Goal: Task Accomplishment & Management: Manage account settings

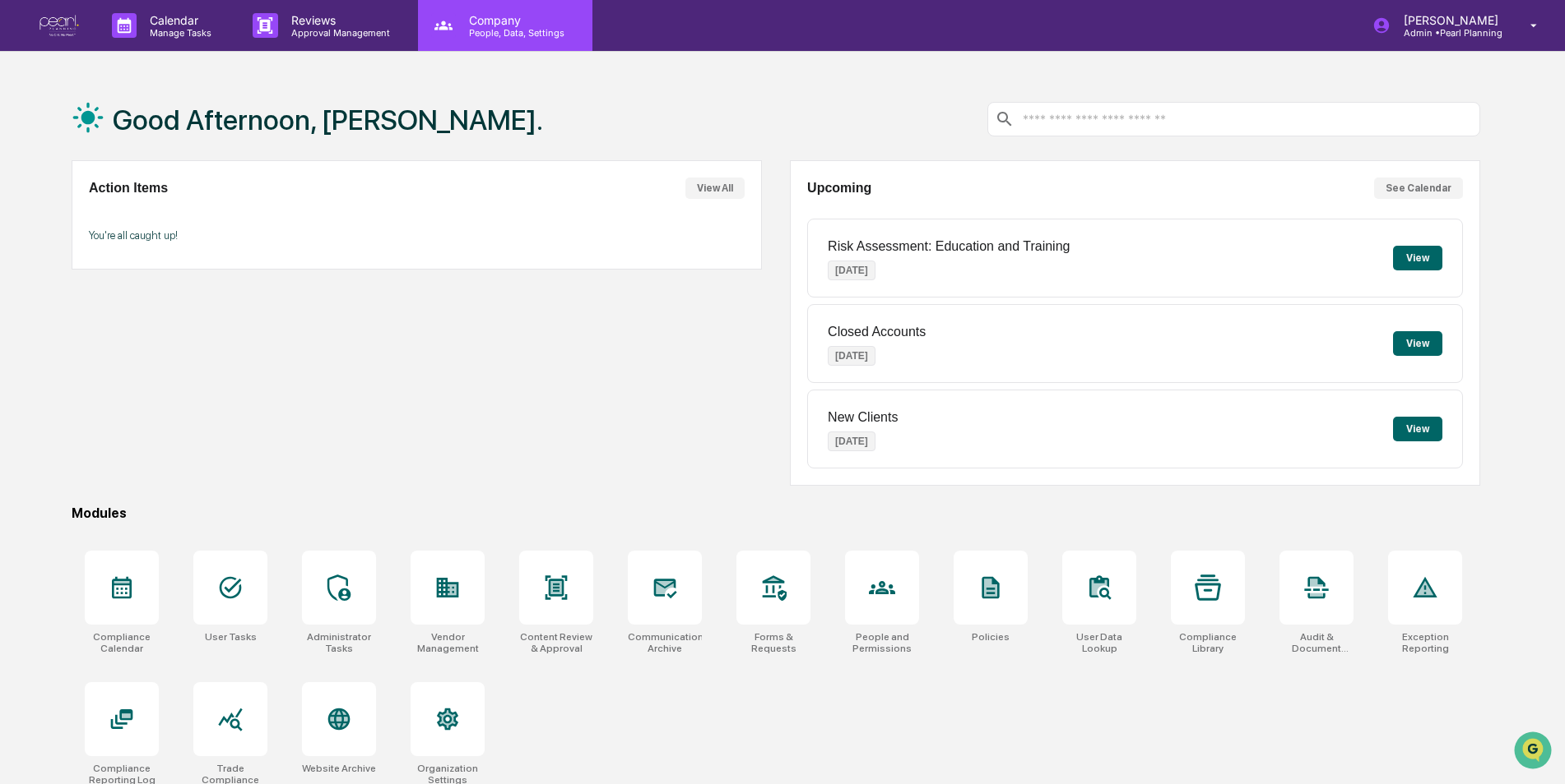
click at [491, 40] on div "Company People, Data, Settings" at bounding box center [504, 25] width 175 height 51
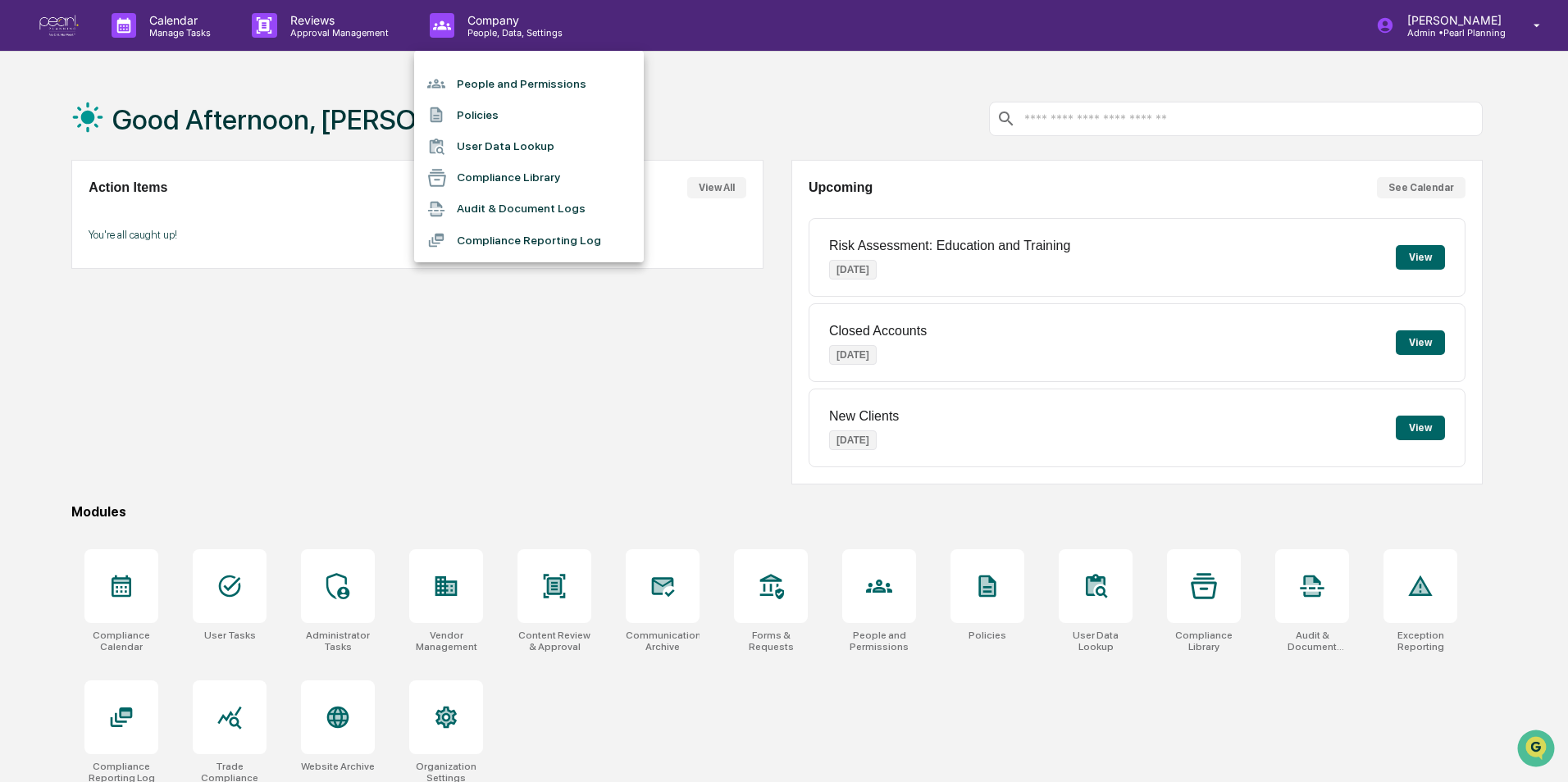
click at [481, 82] on li "People and Permissions" at bounding box center [528, 84] width 229 height 31
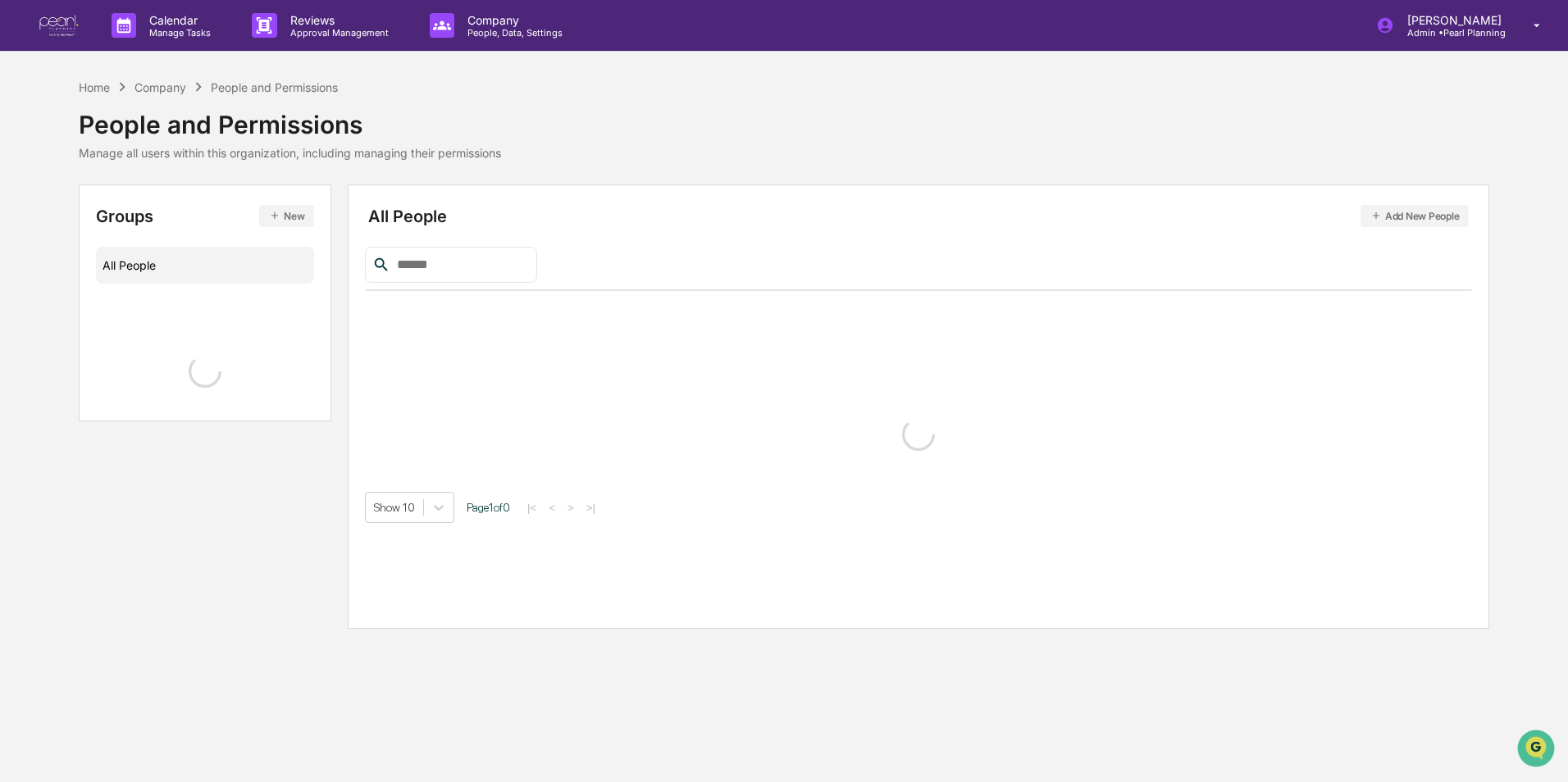
click at [441, 272] on input "text" at bounding box center [459, 264] width 139 height 21
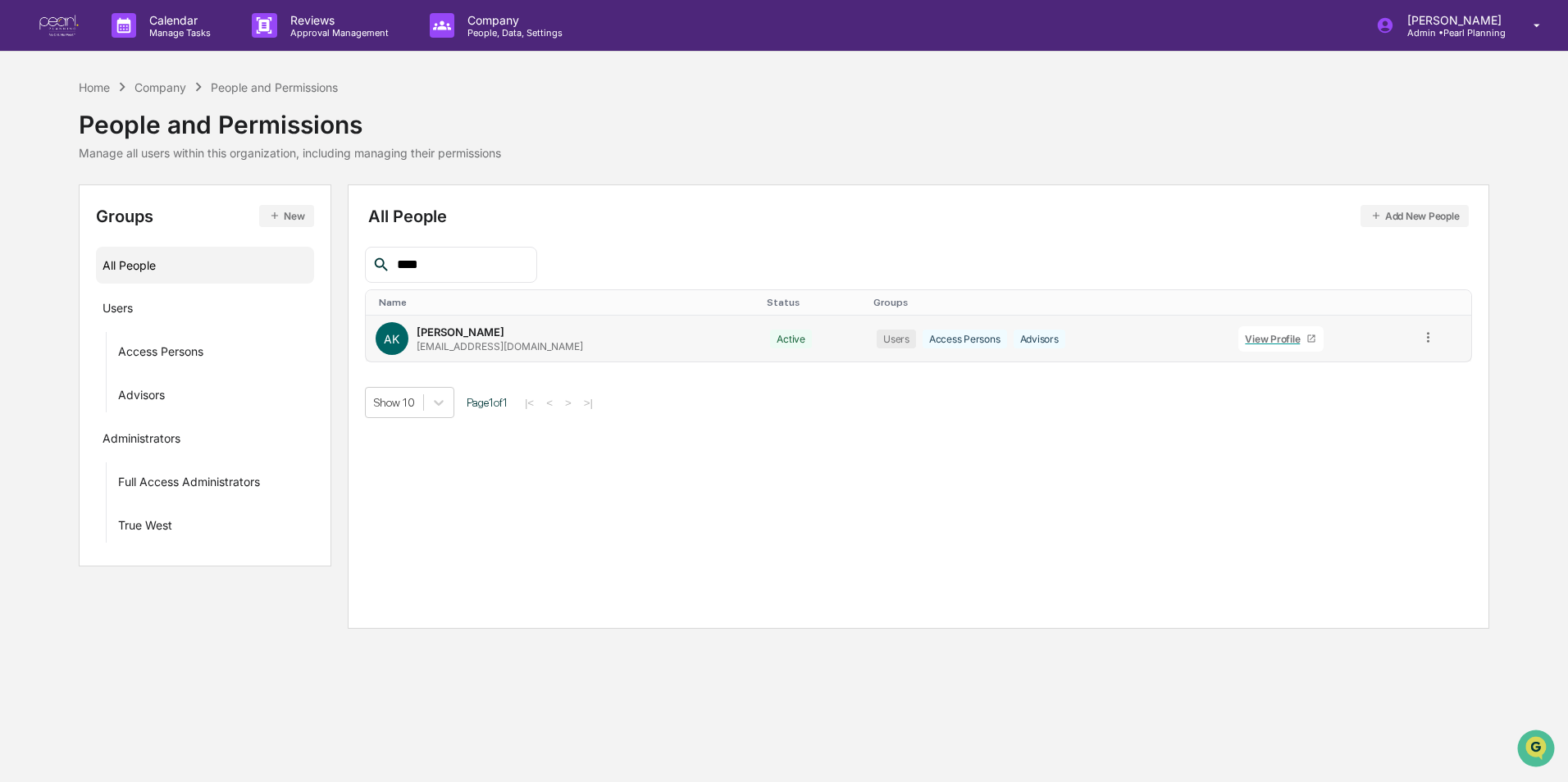
type input "****"
click at [1424, 336] on icon at bounding box center [1427, 337] width 16 height 16
click at [1382, 361] on div "Groups & Permissions" at bounding box center [1354, 364] width 136 height 19
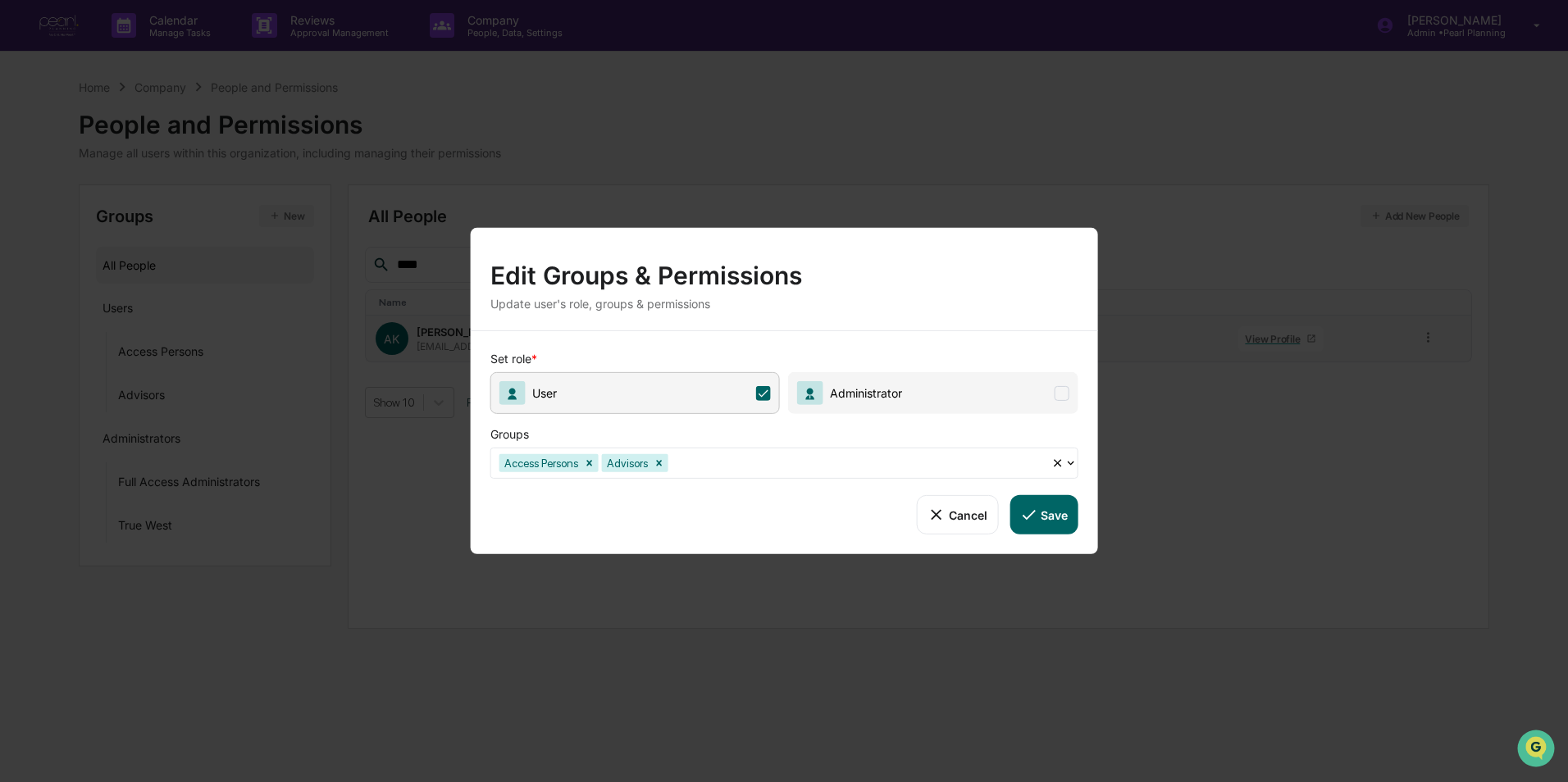
click at [1050, 393] on span "Administrator" at bounding box center [933, 392] width 289 height 41
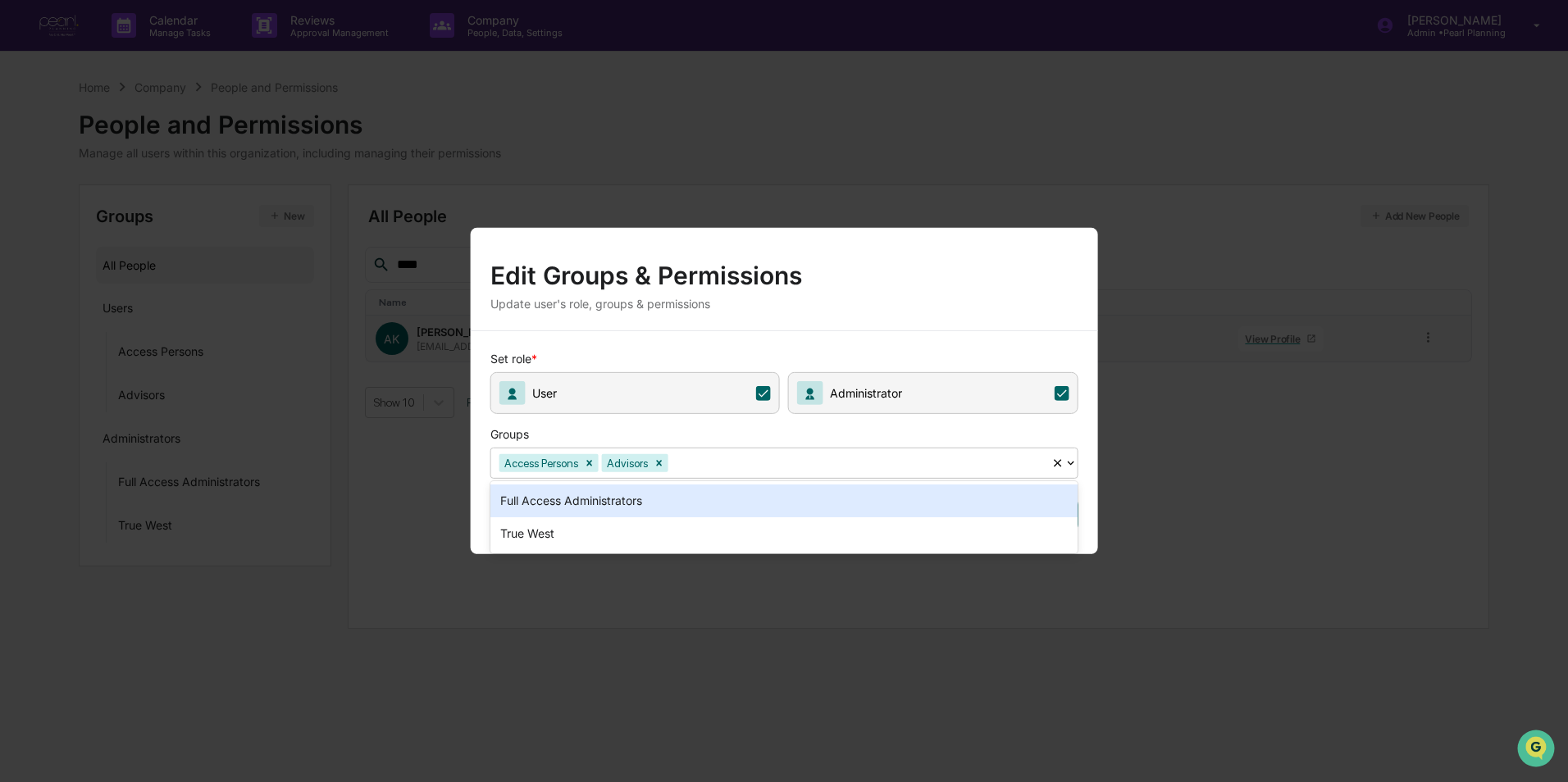
click at [853, 468] on div at bounding box center [856, 462] width 371 height 18
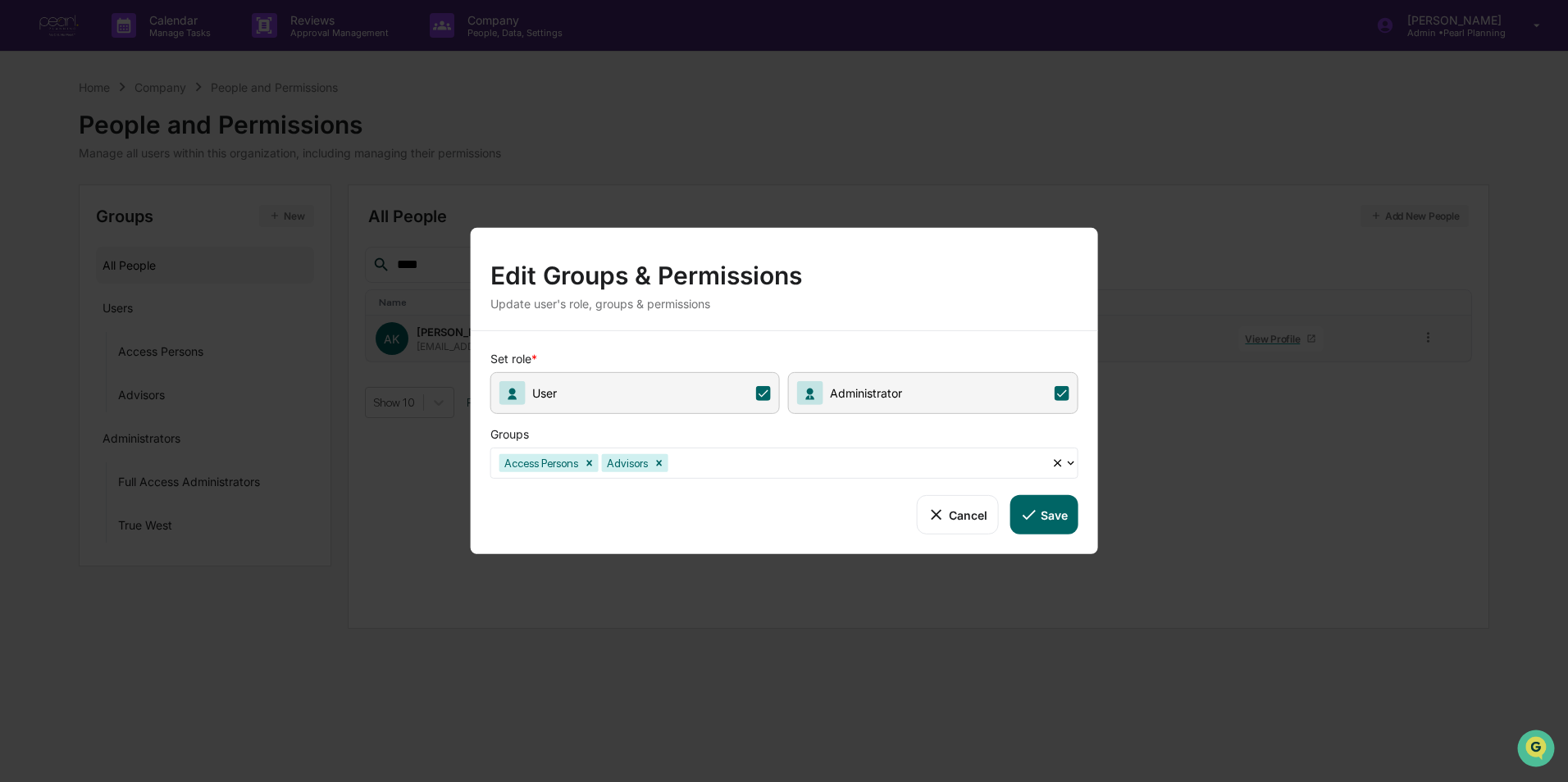
click at [872, 277] on div "Edit Groups & Permissions" at bounding box center [784, 269] width 587 height 42
click at [1048, 521] on button "Save" at bounding box center [1043, 515] width 68 height 40
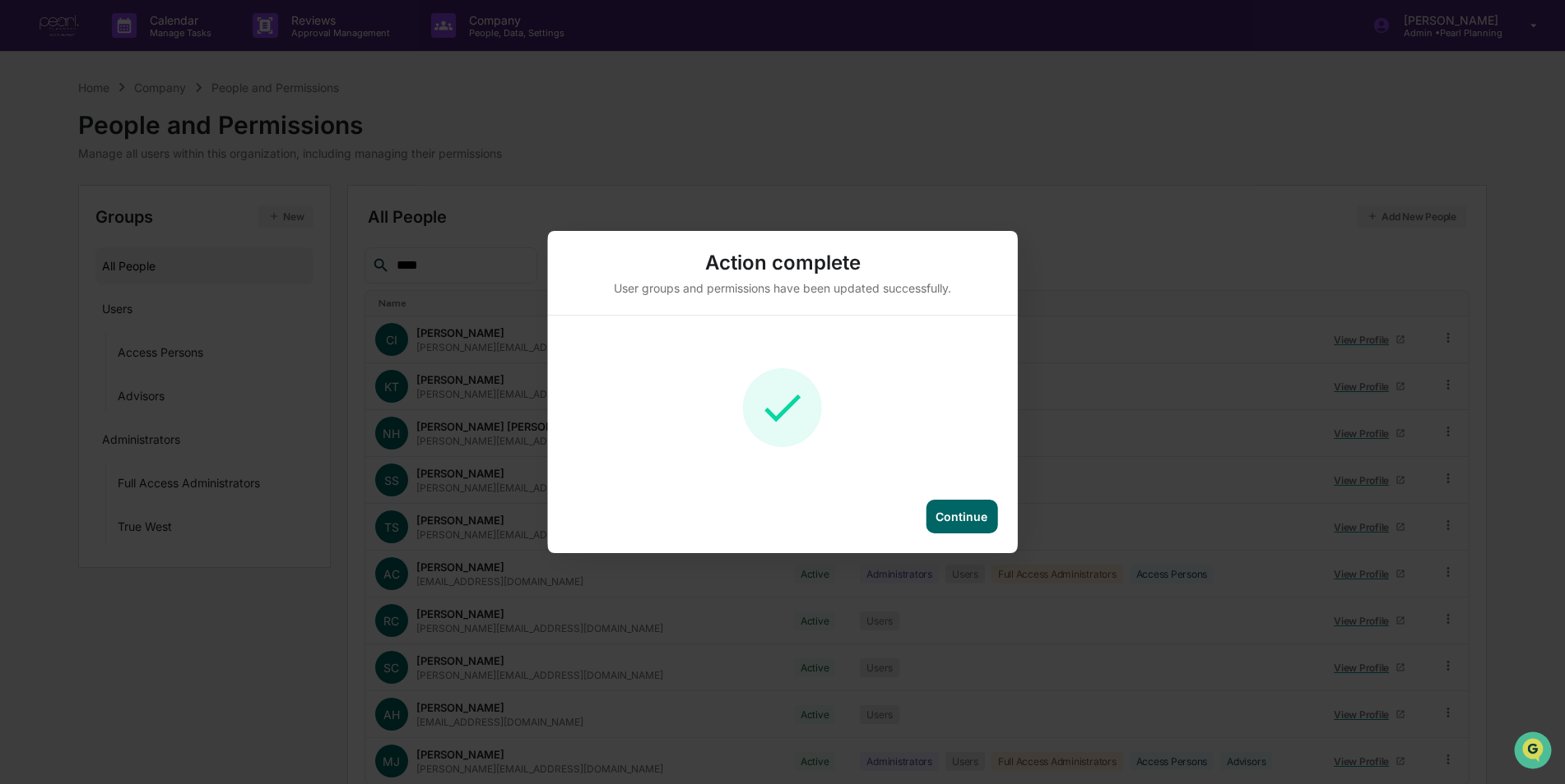
click at [956, 521] on div "Continue" at bounding box center [961, 516] width 52 height 14
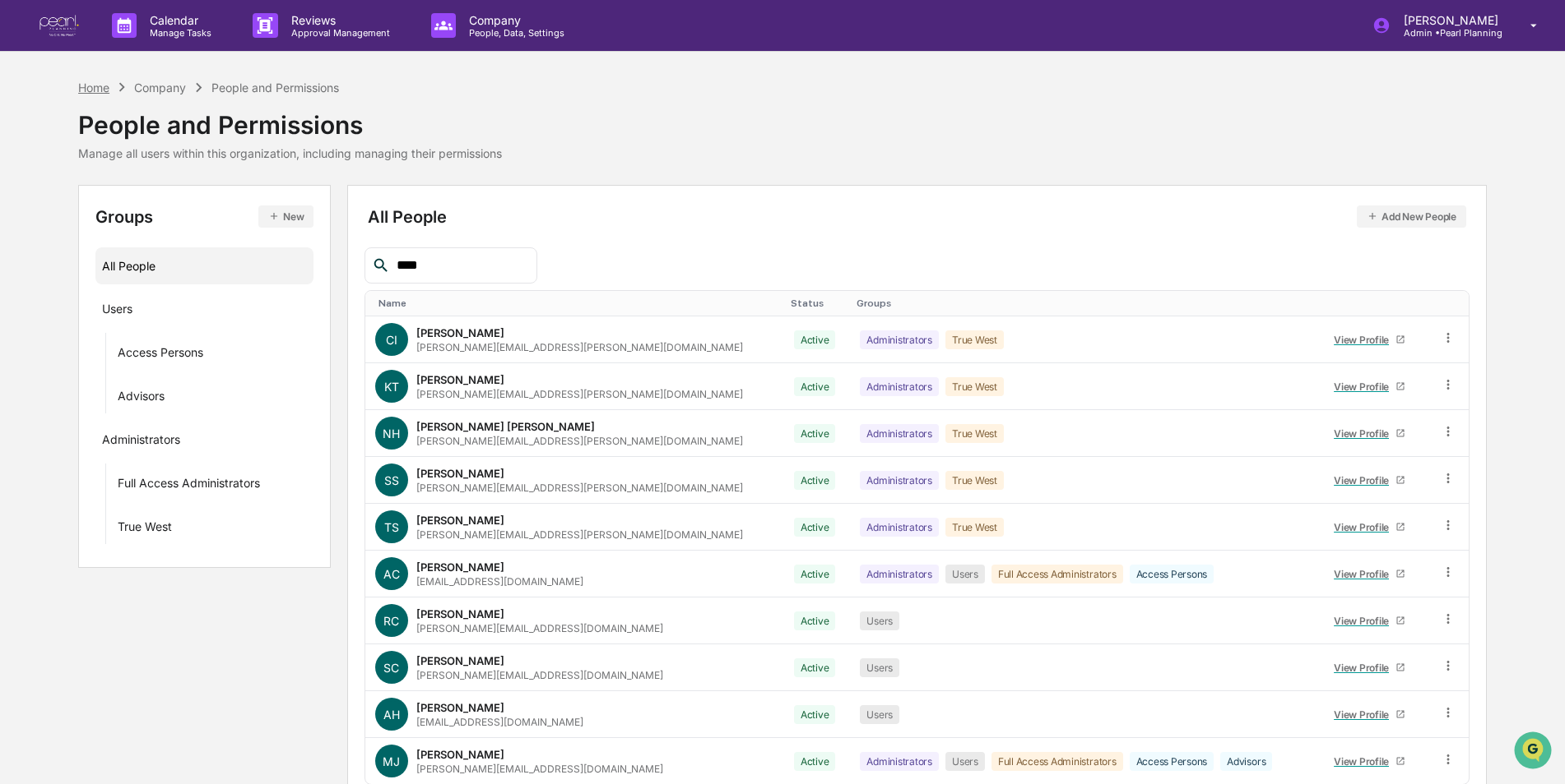
click at [97, 90] on div "Home" at bounding box center [94, 87] width 31 height 14
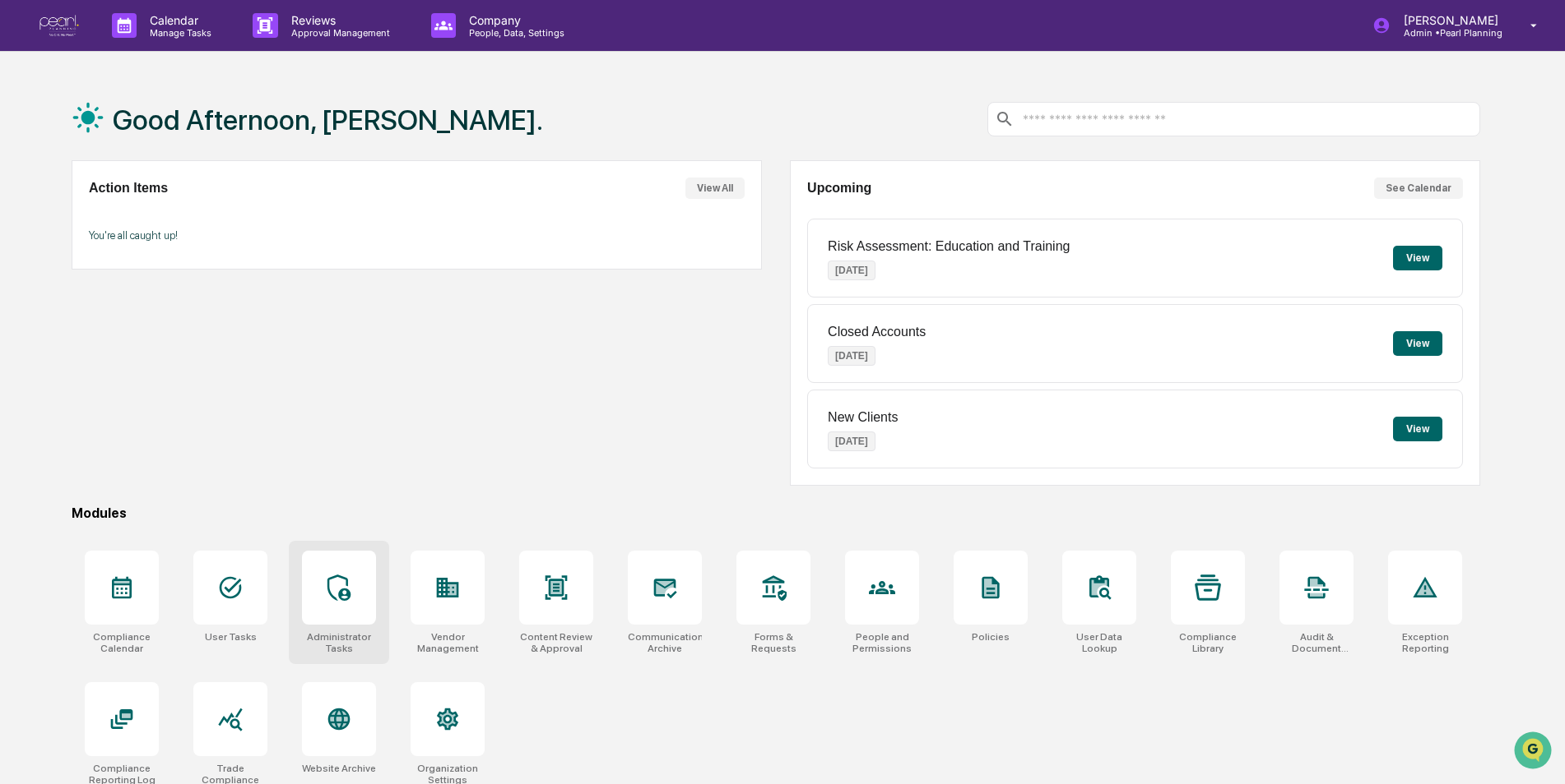
click at [343, 613] on div at bounding box center [339, 588] width 74 height 74
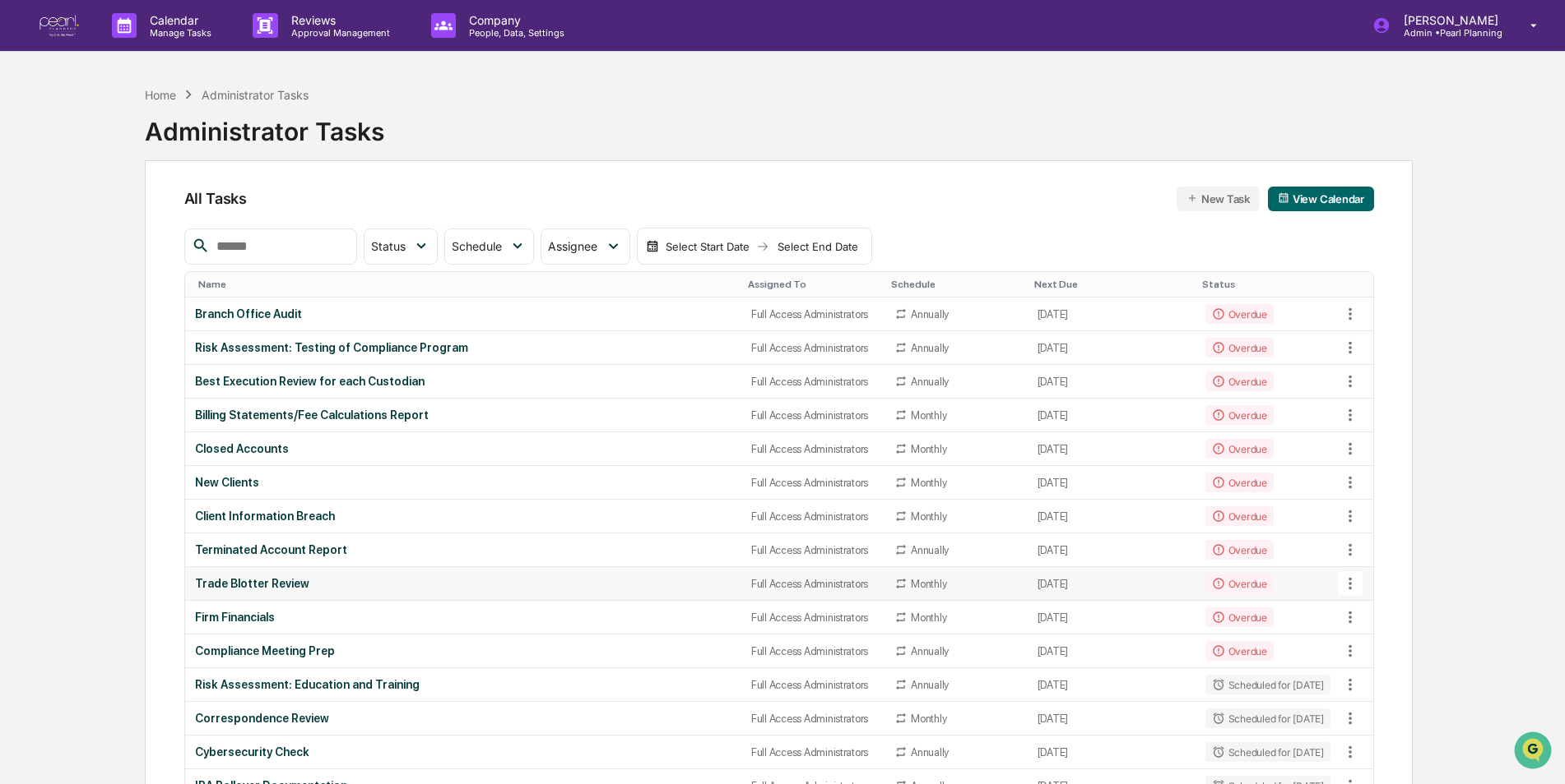
click at [286, 584] on div "Trade Blotter Review" at bounding box center [463, 584] width 537 height 13
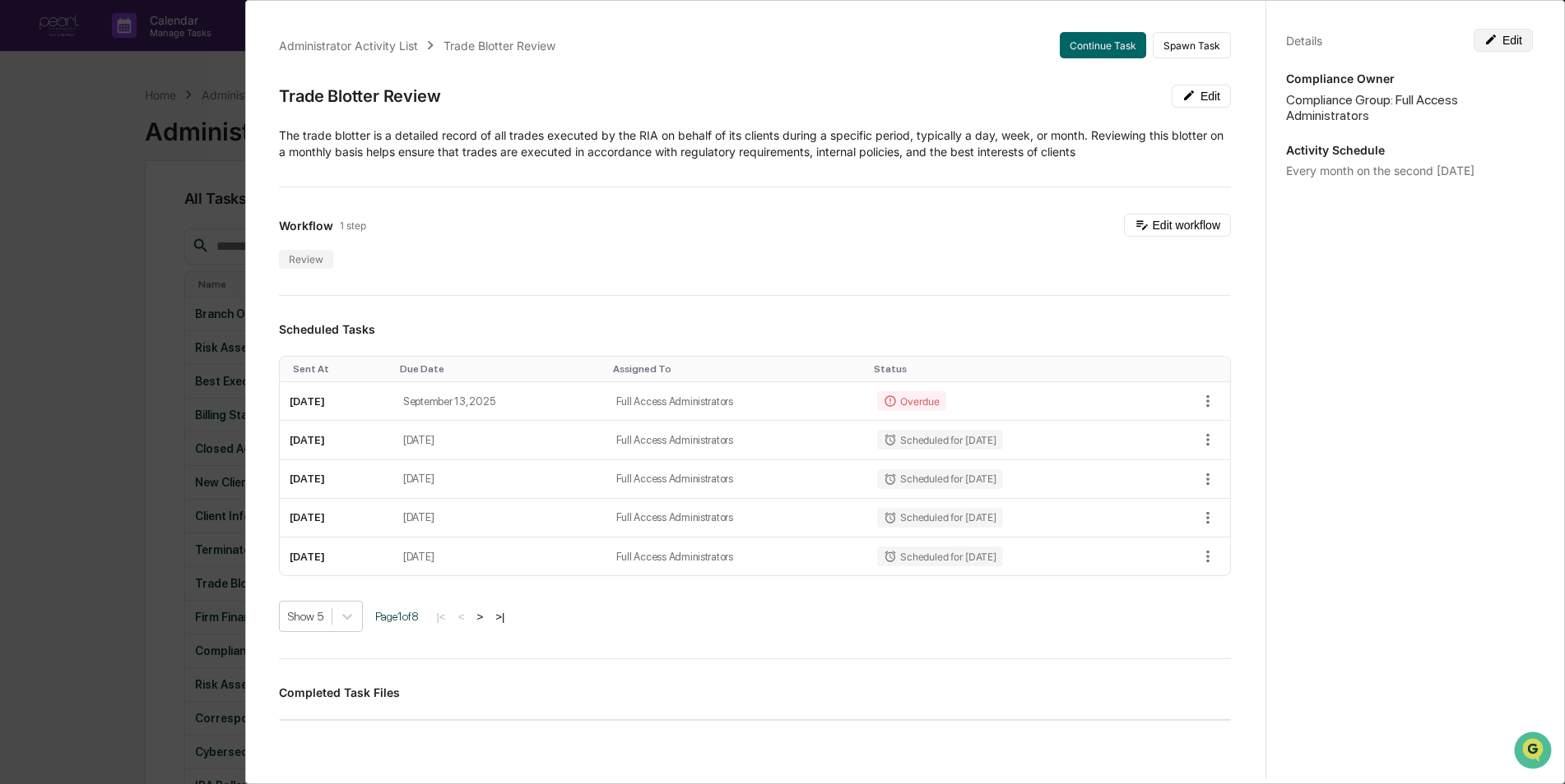
click at [1496, 43] on button "Edit" at bounding box center [1503, 40] width 59 height 23
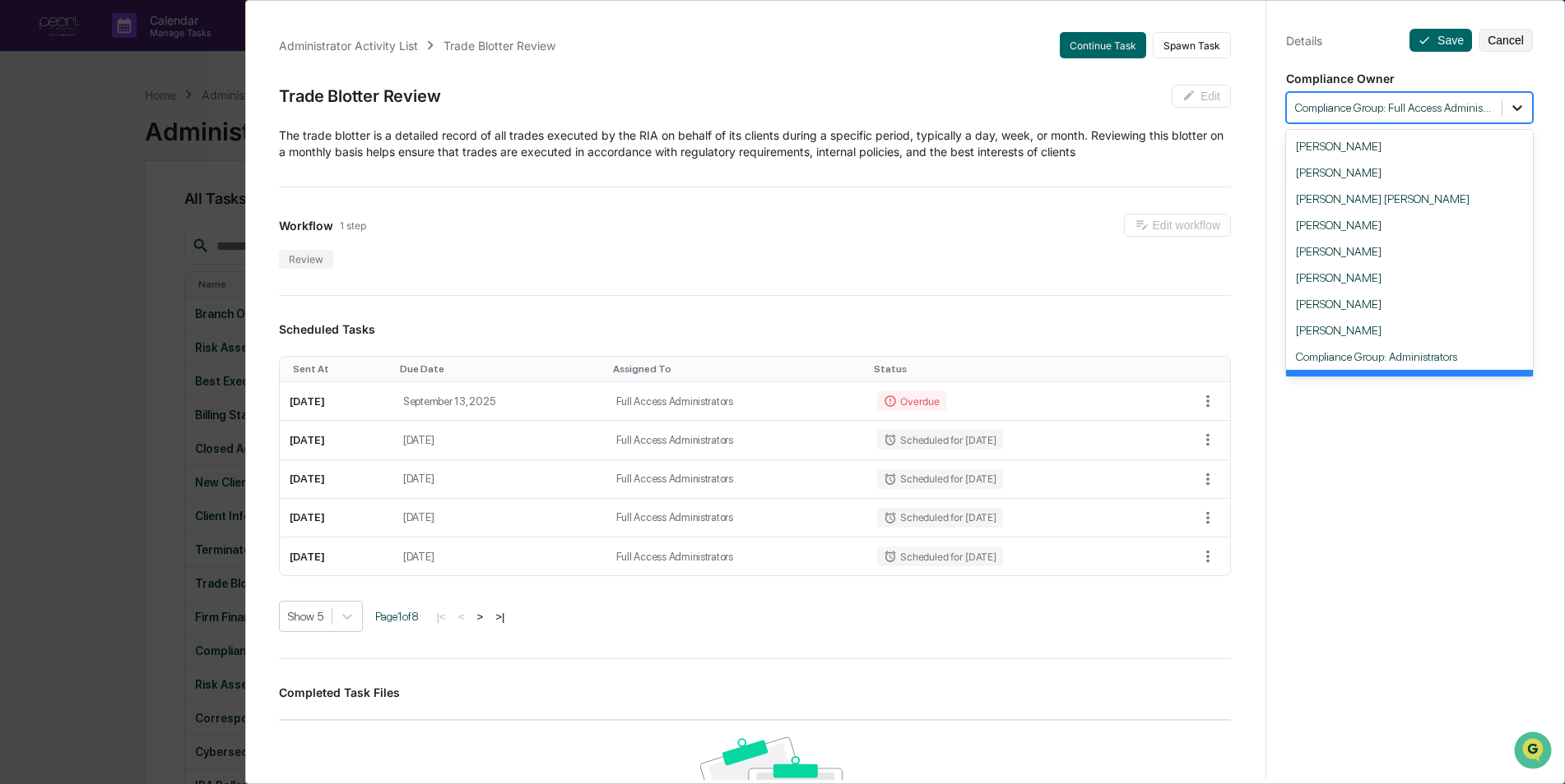
click at [1506, 100] on div at bounding box center [1517, 108] width 30 height 30
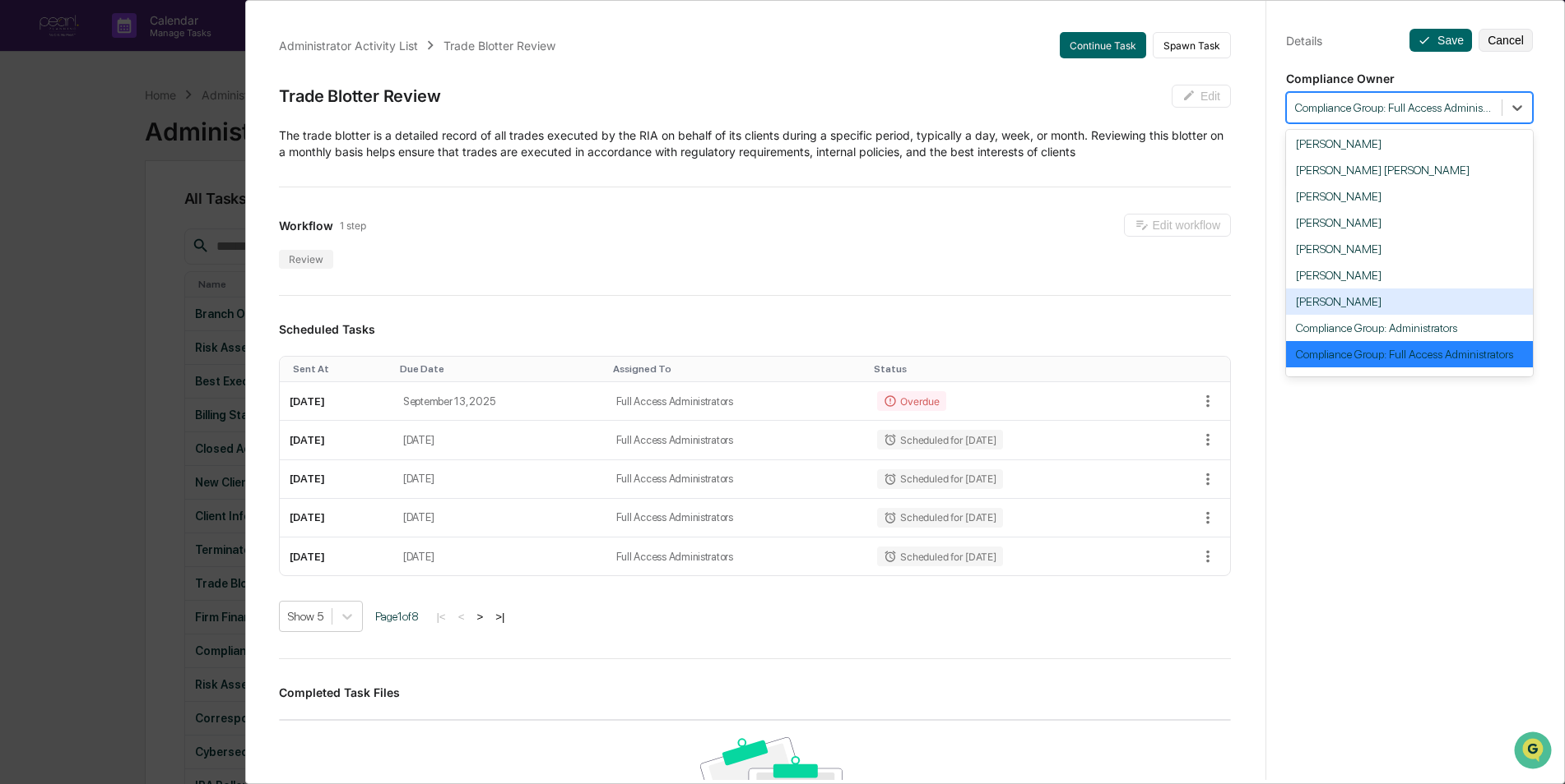
scroll to position [49, 0]
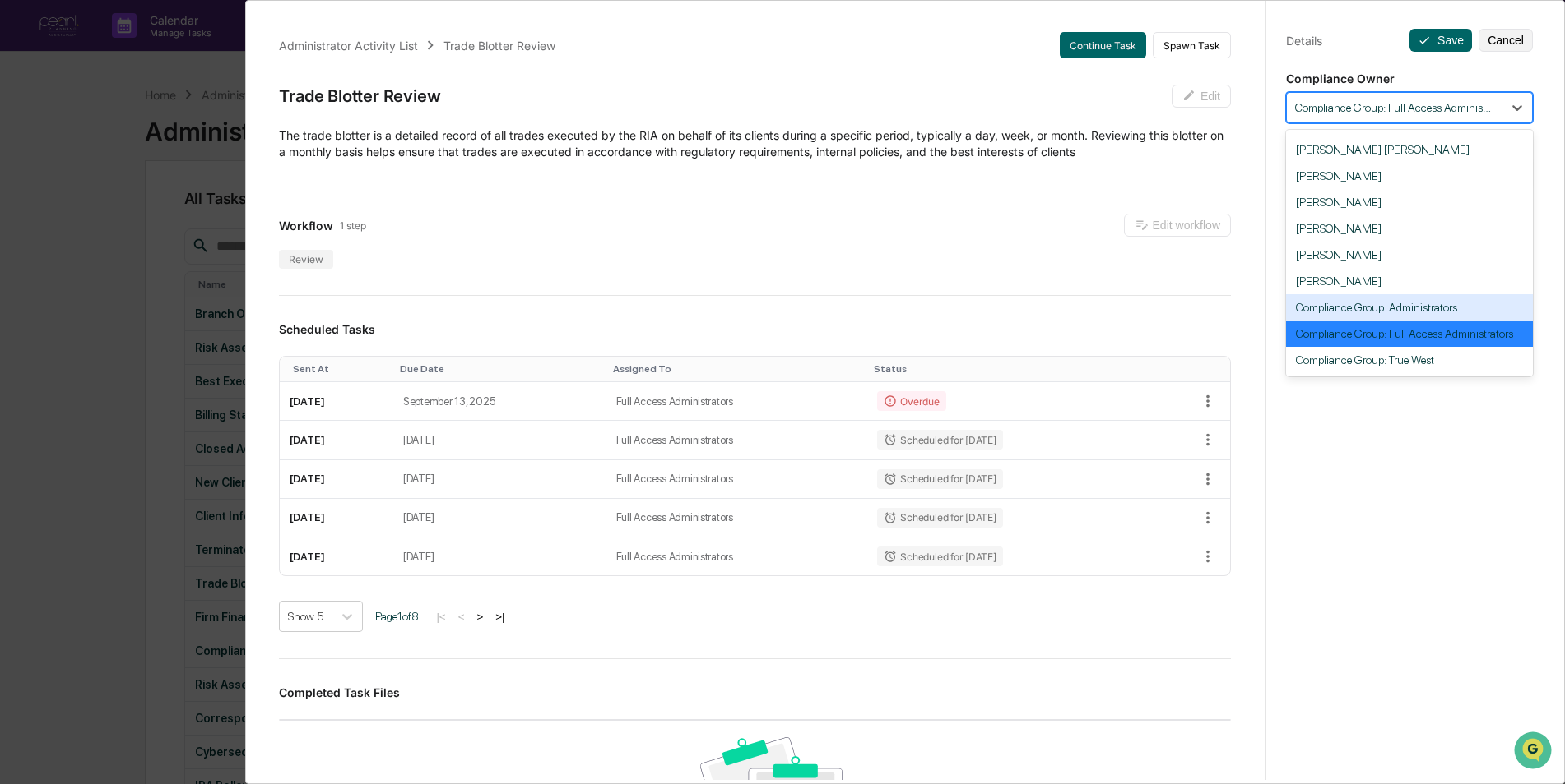
click at [88, 243] on div "Administrator Activity List Trade Blotter Review Continue Task Spawn Task Trade…" at bounding box center [782, 392] width 1565 height 784
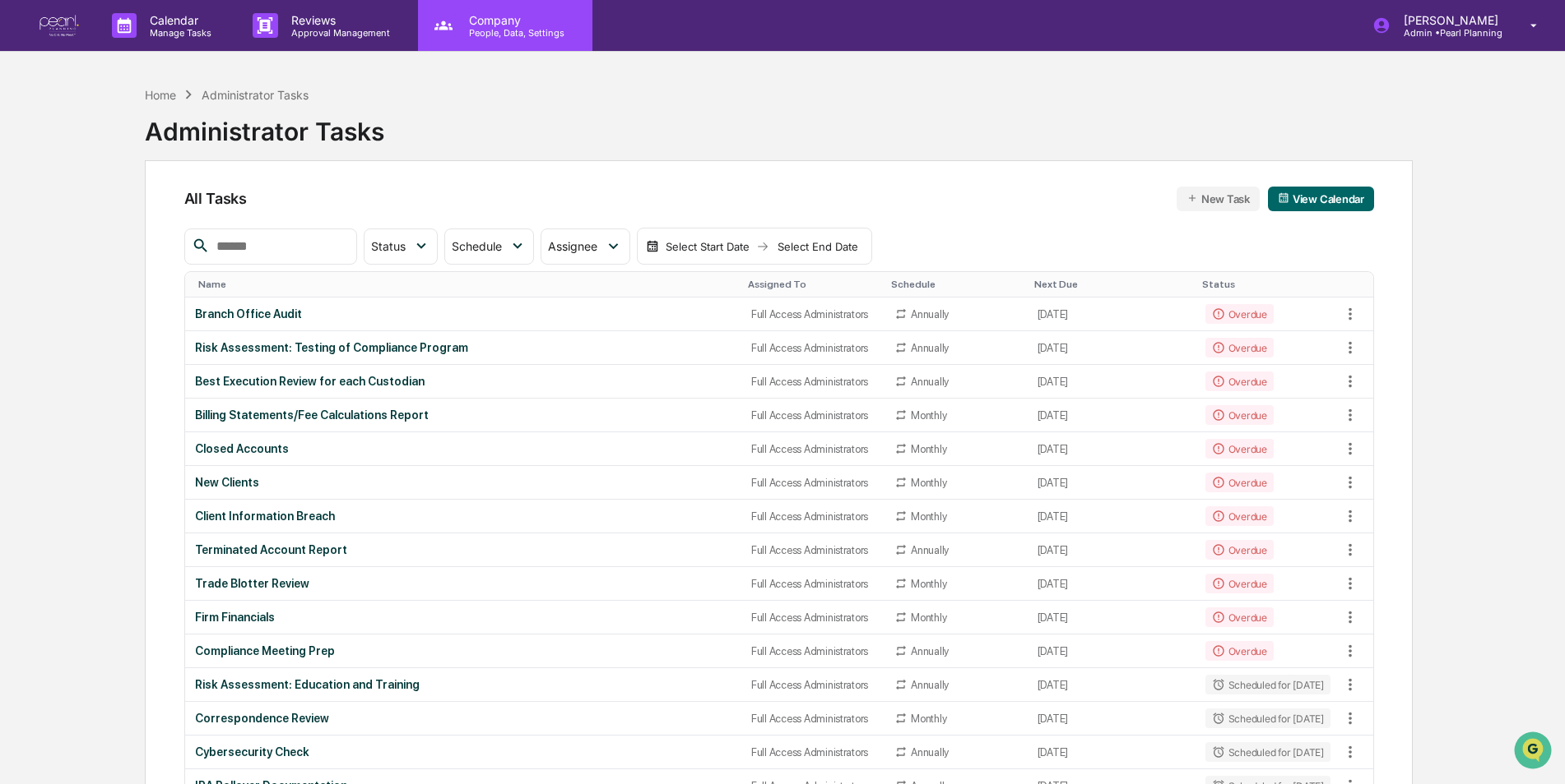
click at [507, 24] on p "Company" at bounding box center [514, 19] width 116 height 14
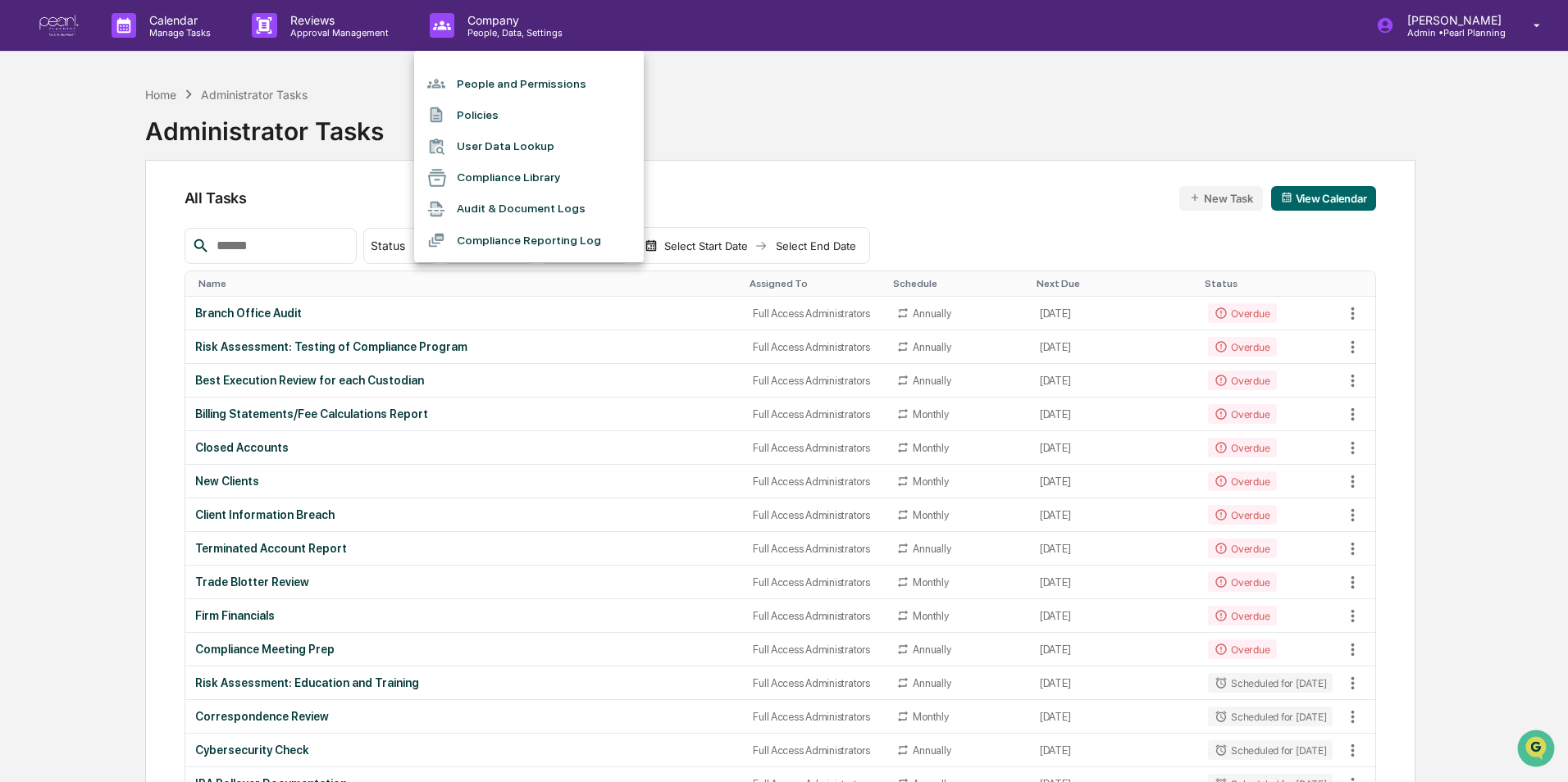
click at [491, 78] on li "People and Permissions" at bounding box center [528, 84] width 229 height 31
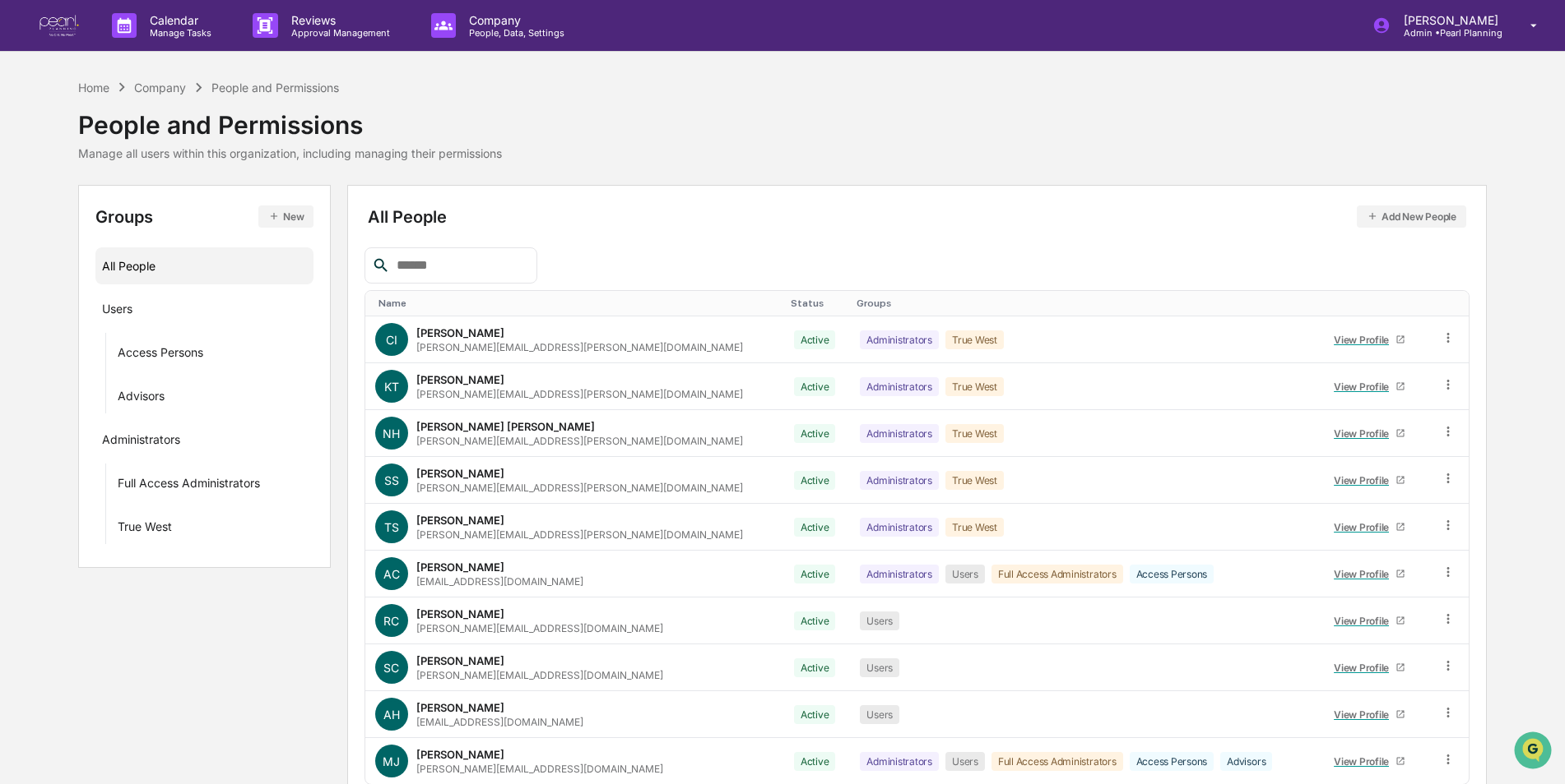
click at [281, 211] on button "New" at bounding box center [286, 217] width 55 height 22
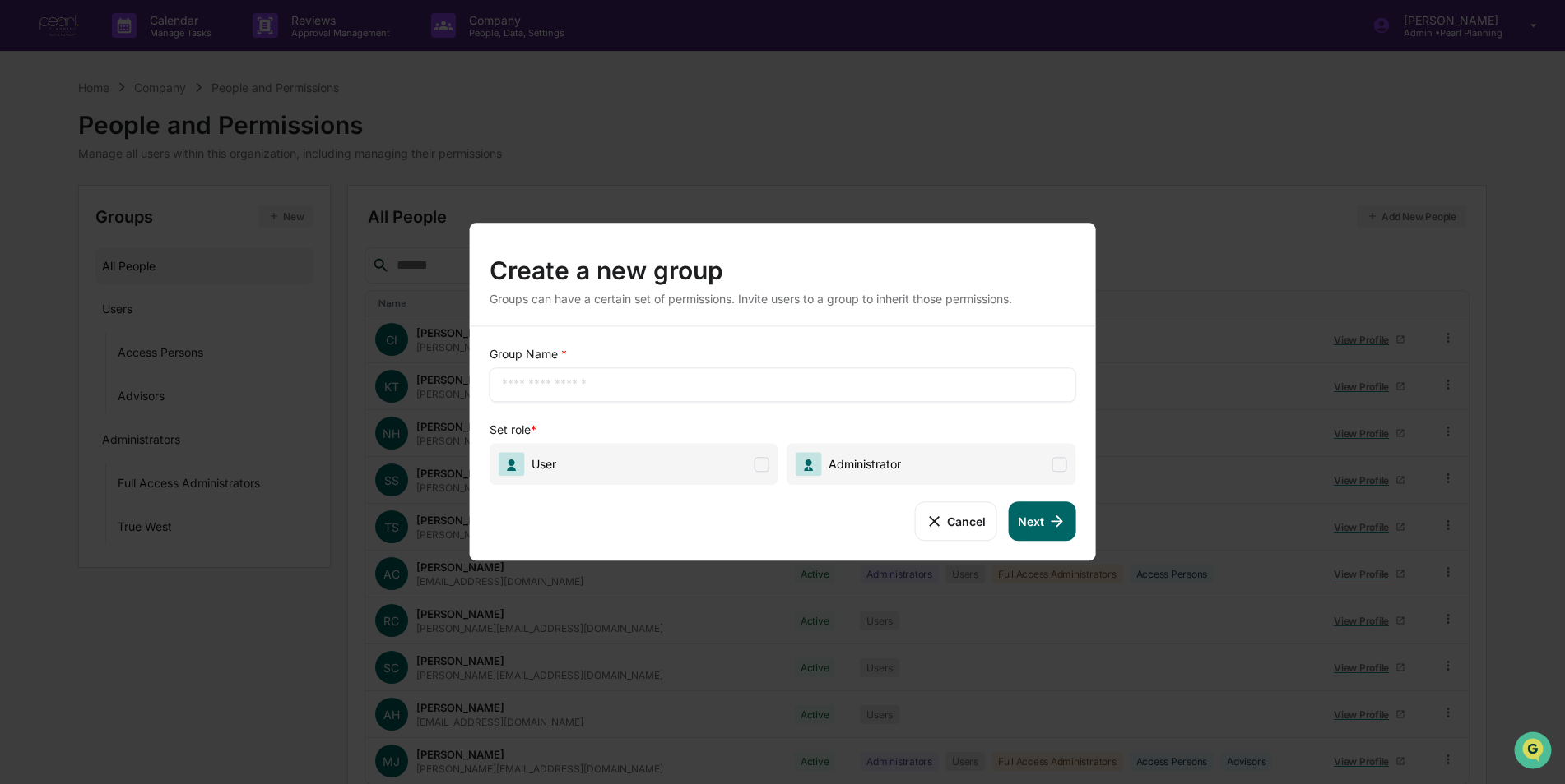
click at [517, 383] on input "text" at bounding box center [782, 385] width 562 height 17
type input "**********"
click at [732, 473] on span "User" at bounding box center [634, 464] width 289 height 42
click at [1040, 529] on button "Next" at bounding box center [1041, 521] width 67 height 40
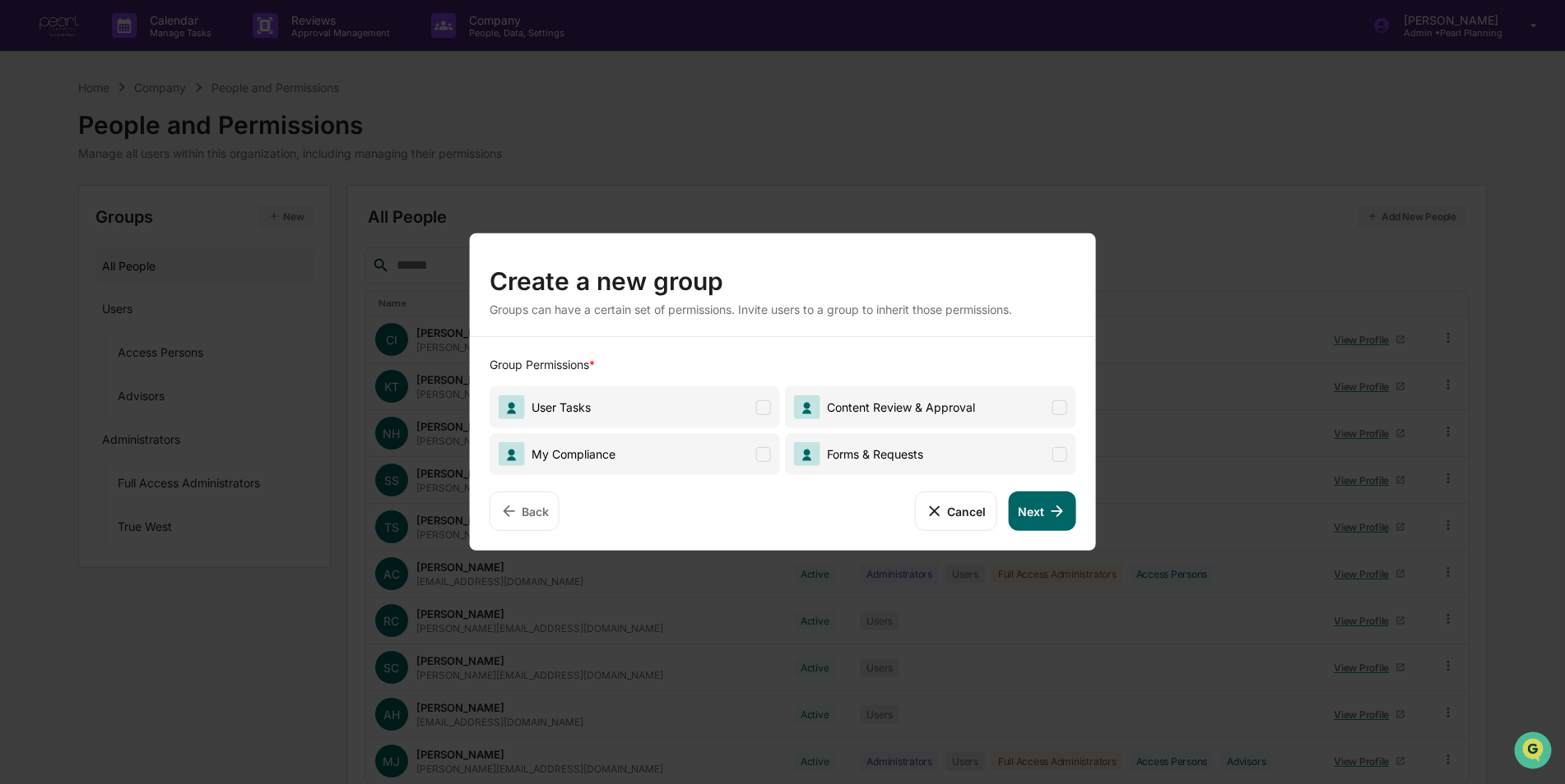
click at [702, 407] on span "User Tasks" at bounding box center [635, 407] width 290 height 42
click at [506, 507] on icon at bounding box center [509, 512] width 18 height 18
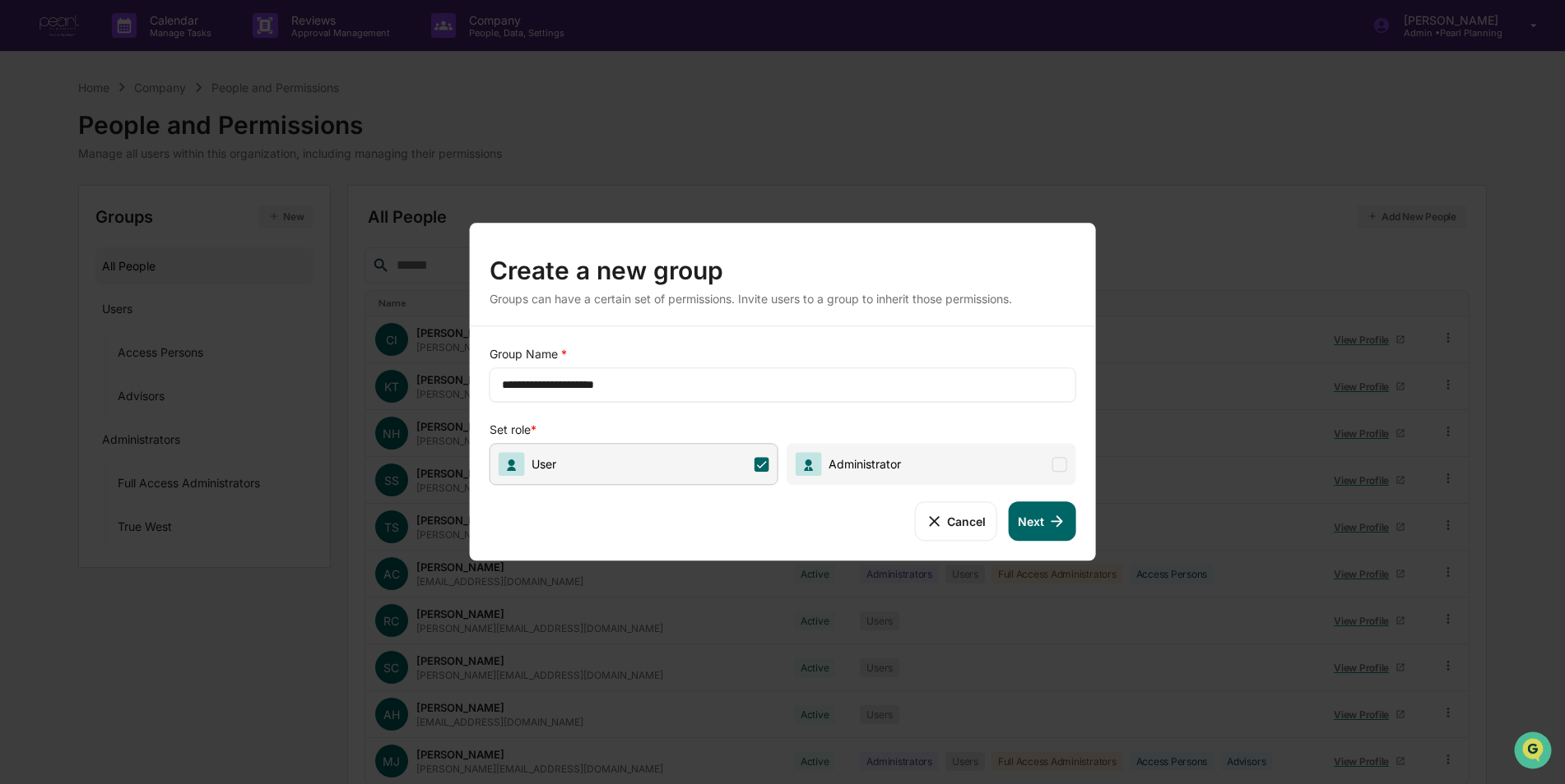
click at [964, 461] on span "Administrator" at bounding box center [930, 464] width 289 height 42
click at [1049, 525] on icon at bounding box center [1057, 522] width 18 height 18
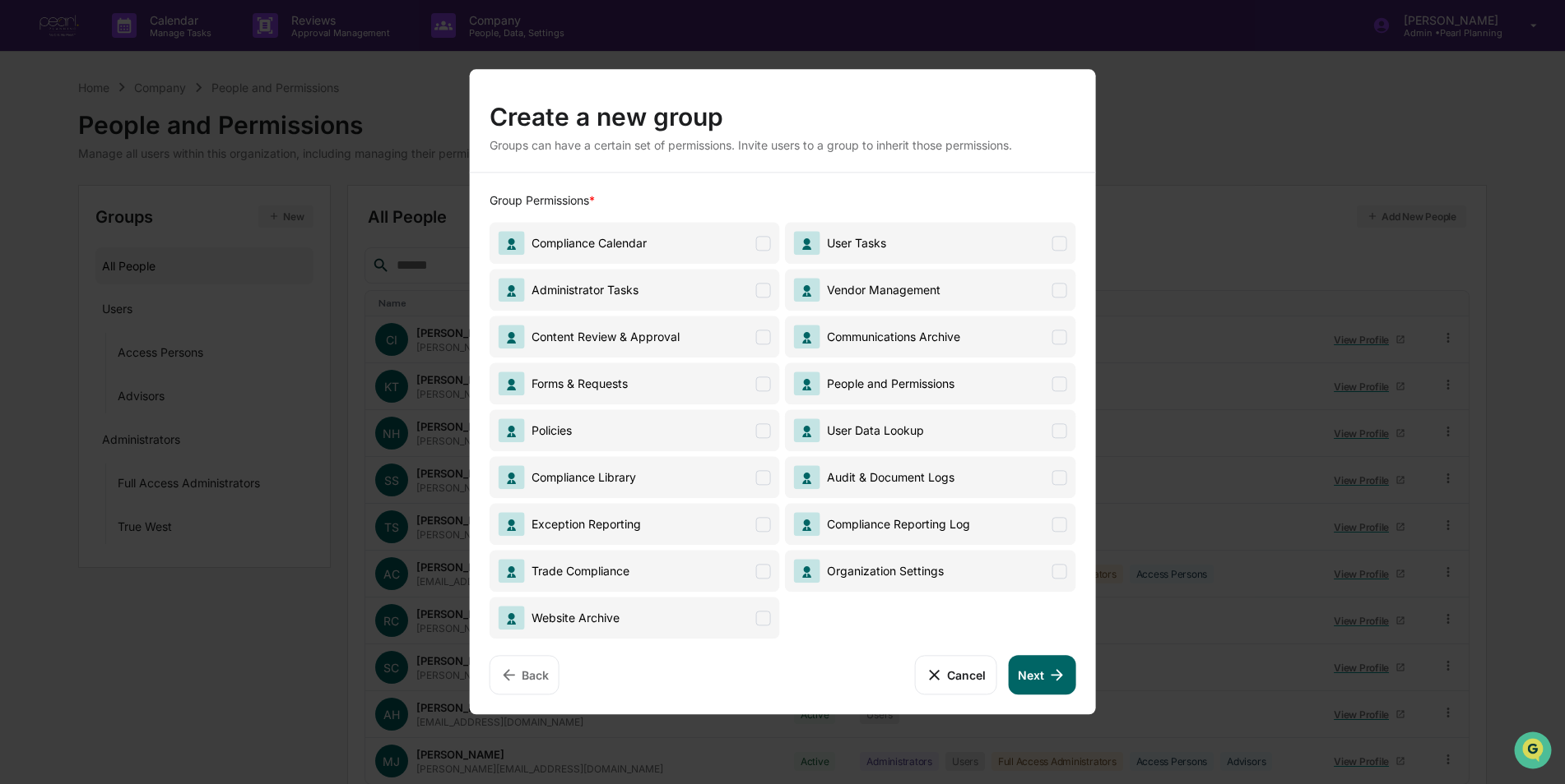
click at [664, 567] on span "Trade Compliance" at bounding box center [635, 571] width 290 height 42
click at [1039, 674] on button "Next" at bounding box center [1041, 675] width 67 height 40
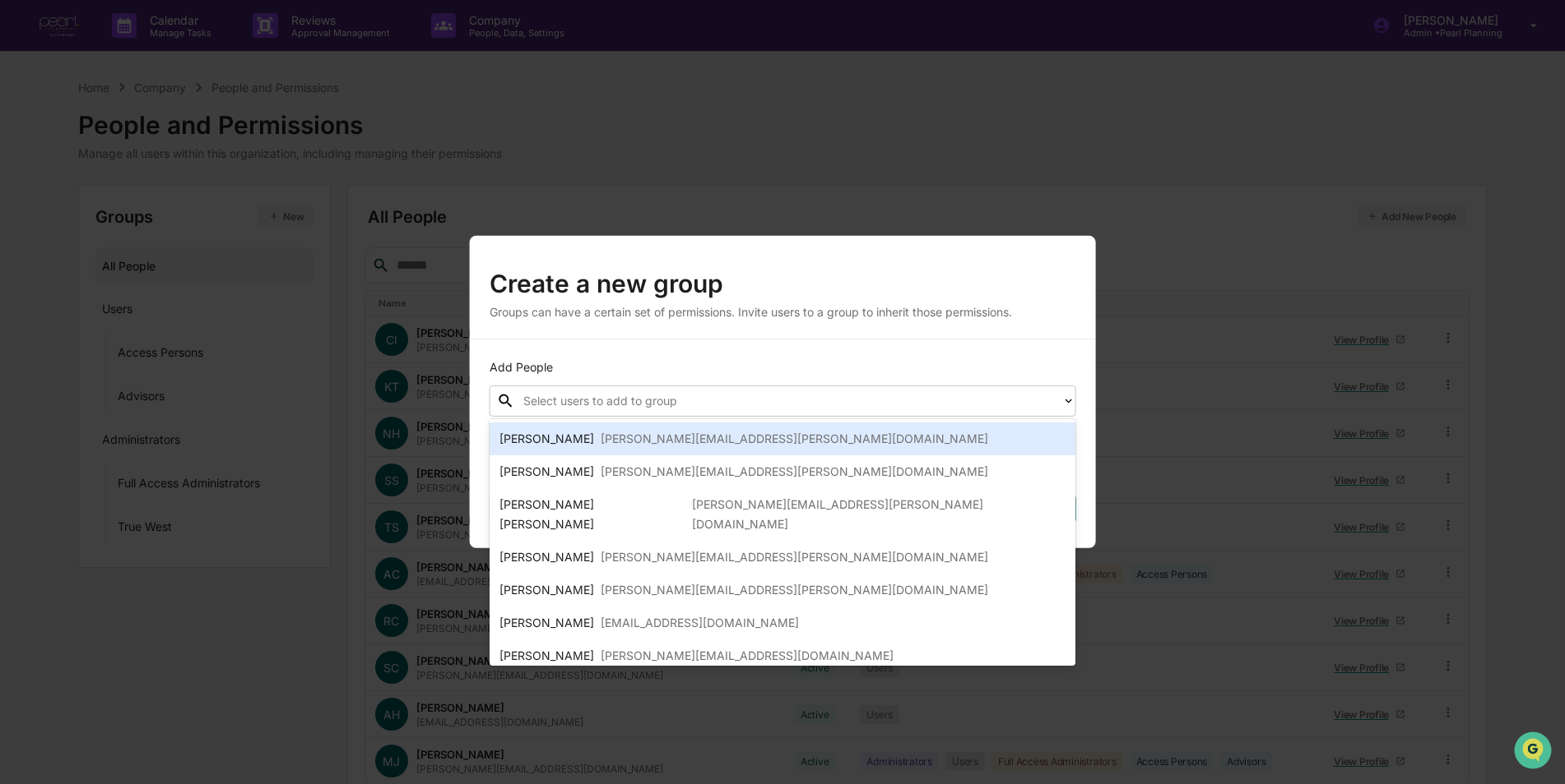
click at [685, 407] on div at bounding box center [788, 401] width 530 height 18
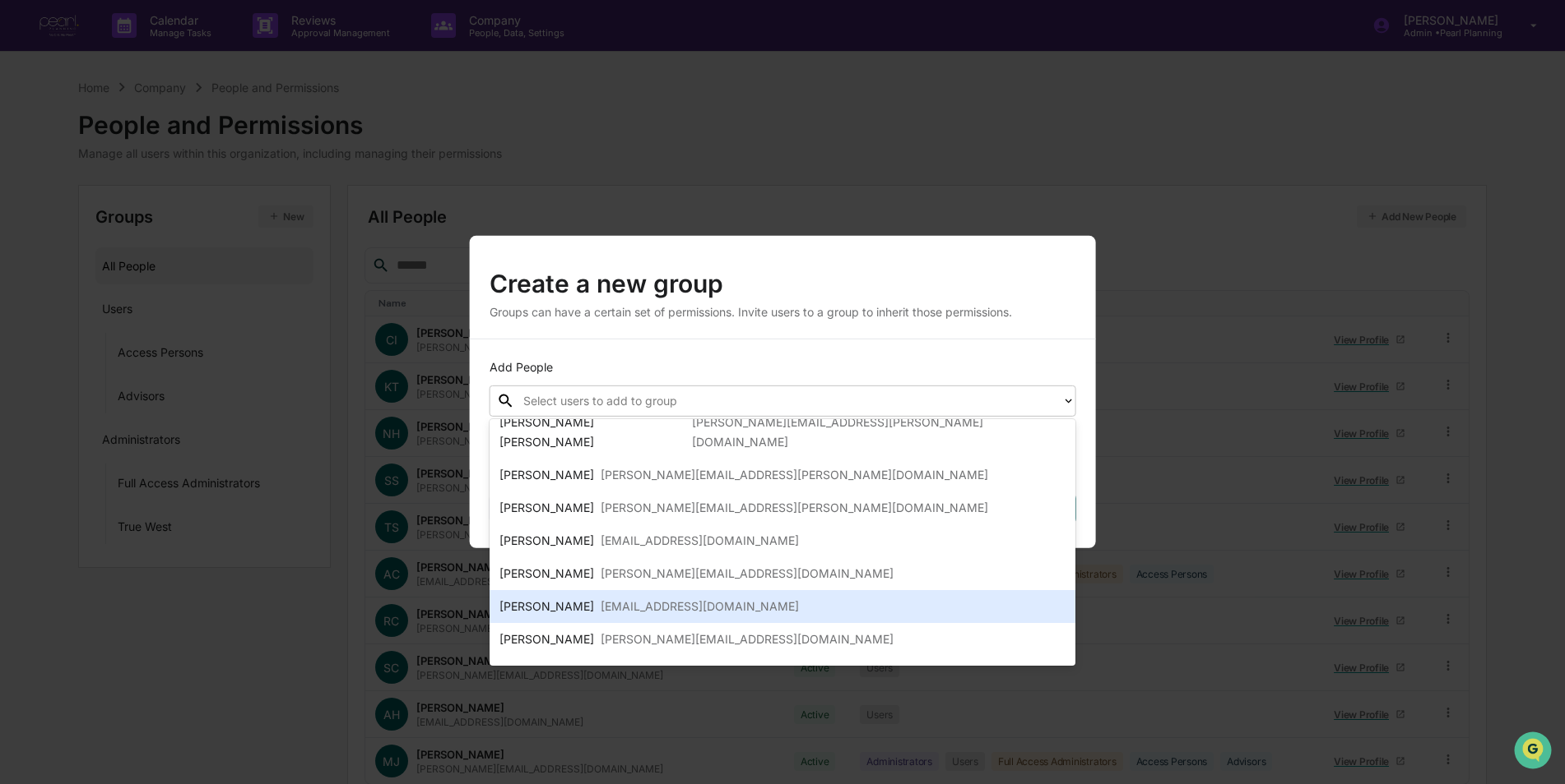
click at [645, 597] on div "[EMAIL_ADDRESS][DOMAIN_NAME]" at bounding box center [699, 606] width 199 height 19
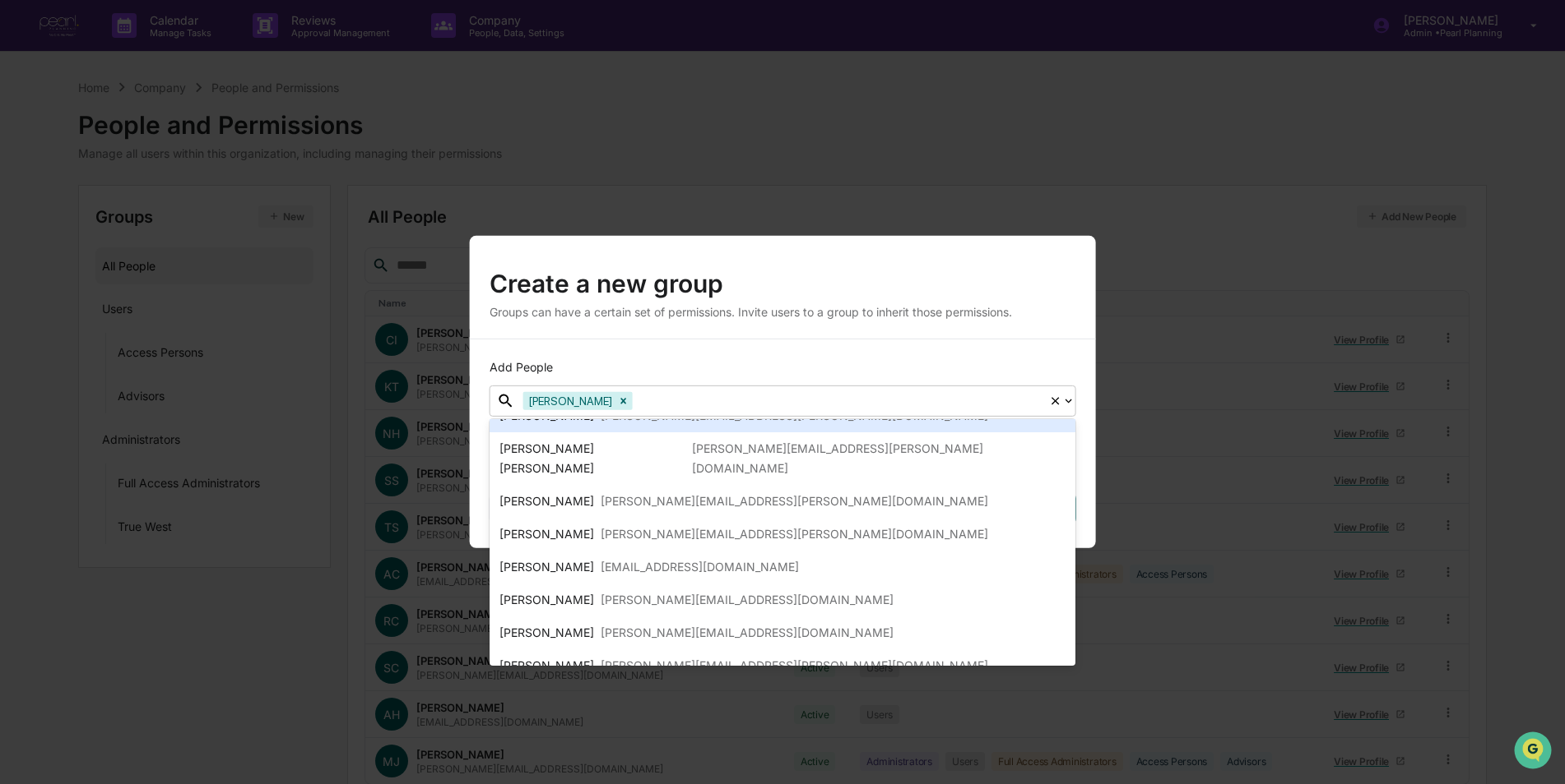
click at [799, 348] on div "Add People option Alexa Kane, selected. 9 results available. Use Up and Down to…" at bounding box center [782, 444] width 626 height 209
click at [740, 355] on div "Add People option Alexa Kane, selected. 9 results available. Use Up and Down to…" at bounding box center [782, 444] width 626 height 209
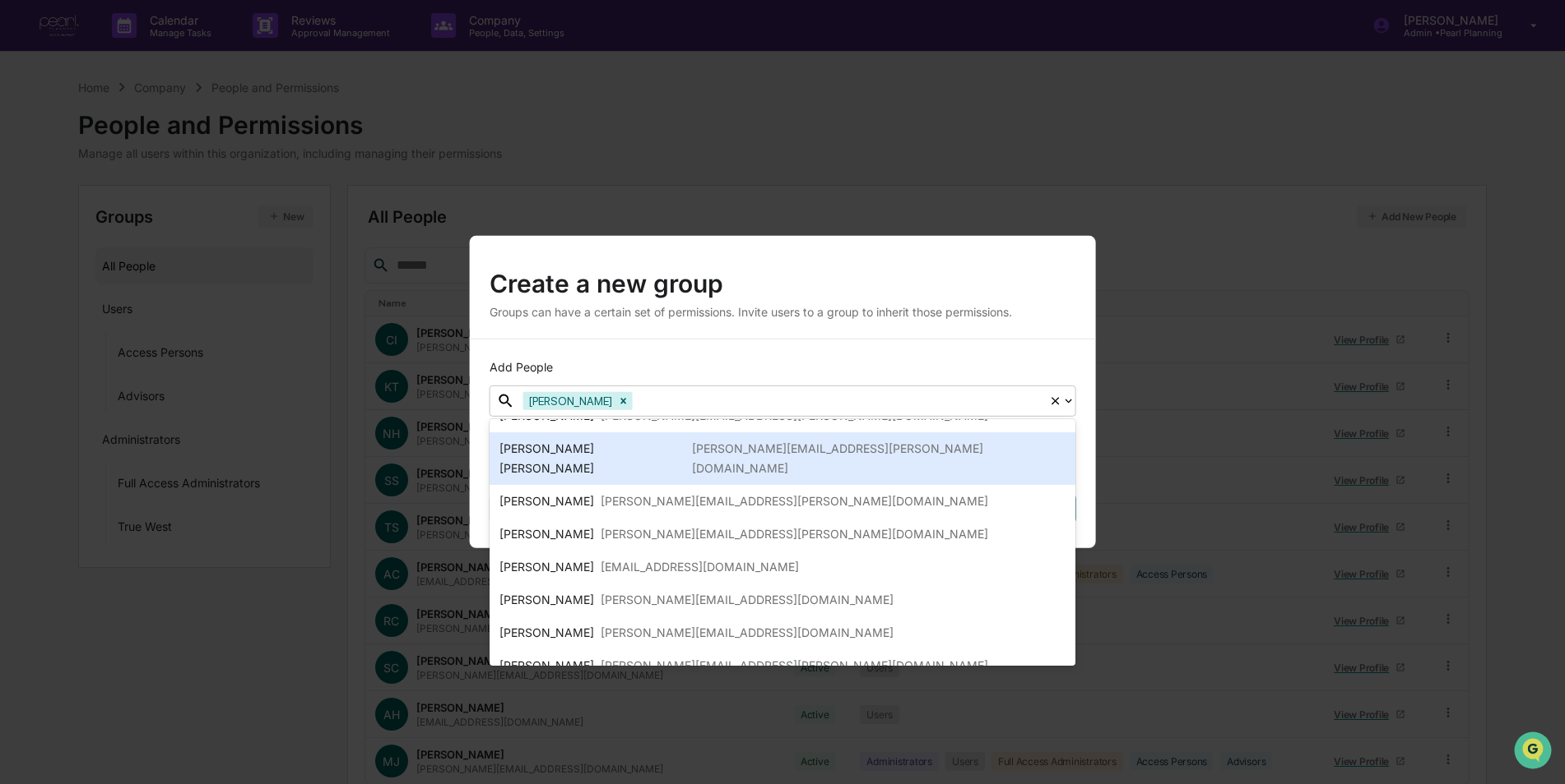
click at [692, 450] on div "[PERSON_NAME][EMAIL_ADDRESS][PERSON_NAME][DOMAIN_NAME]" at bounding box center [879, 458] width 374 height 40
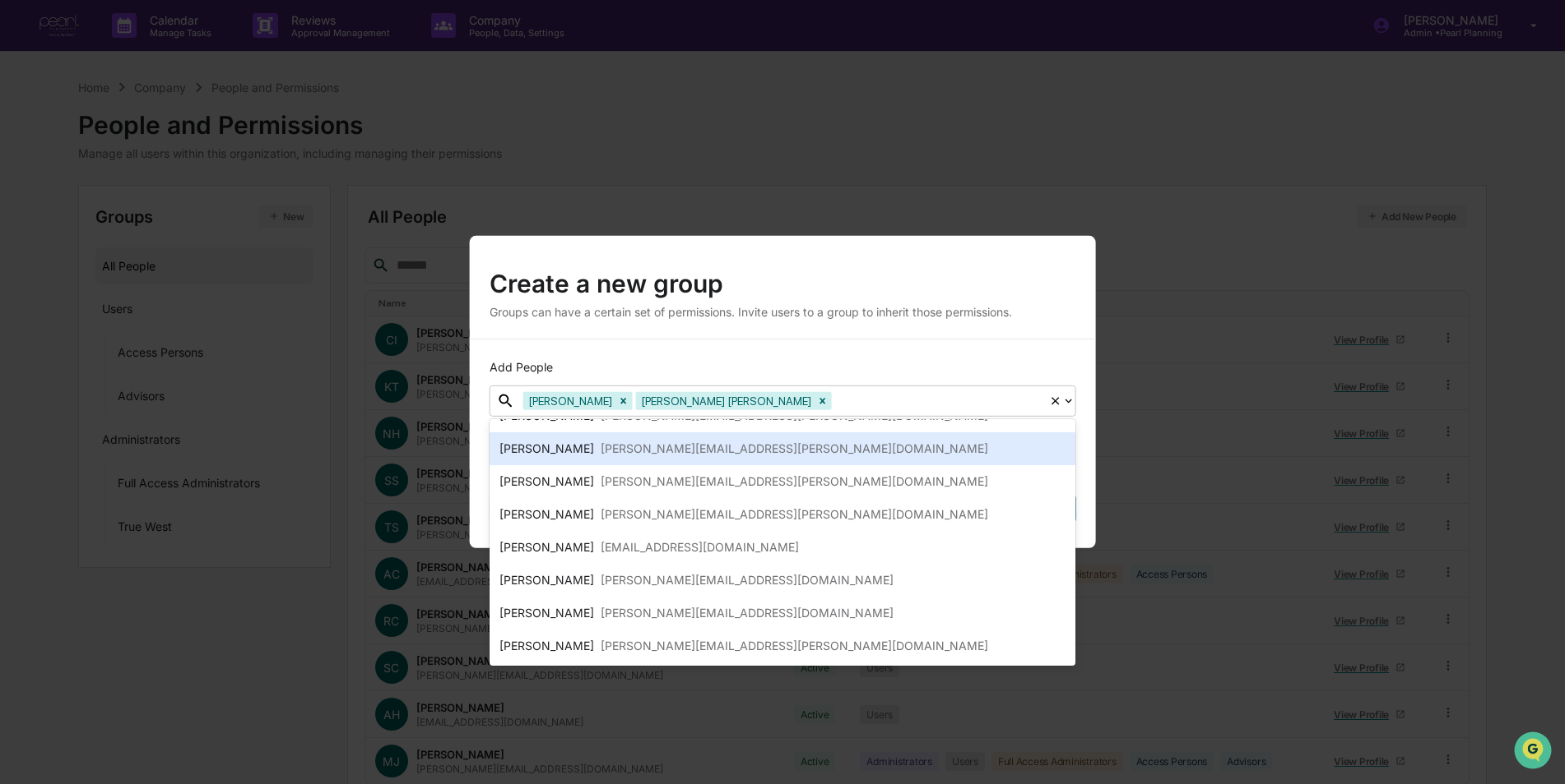
scroll to position [23, 0]
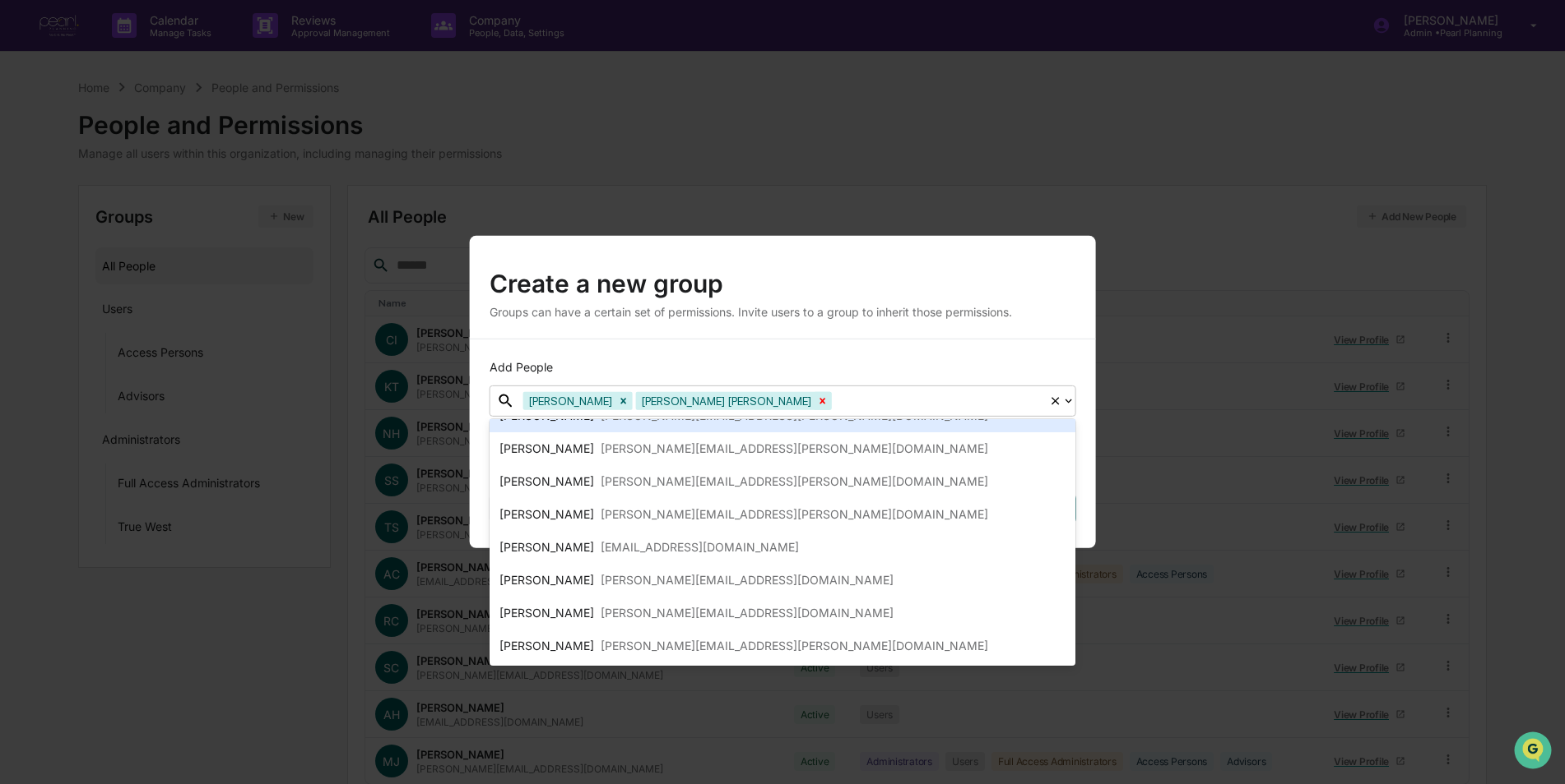
click at [817, 398] on icon "Remove Nancy Harry" at bounding box center [822, 401] width 11 height 11
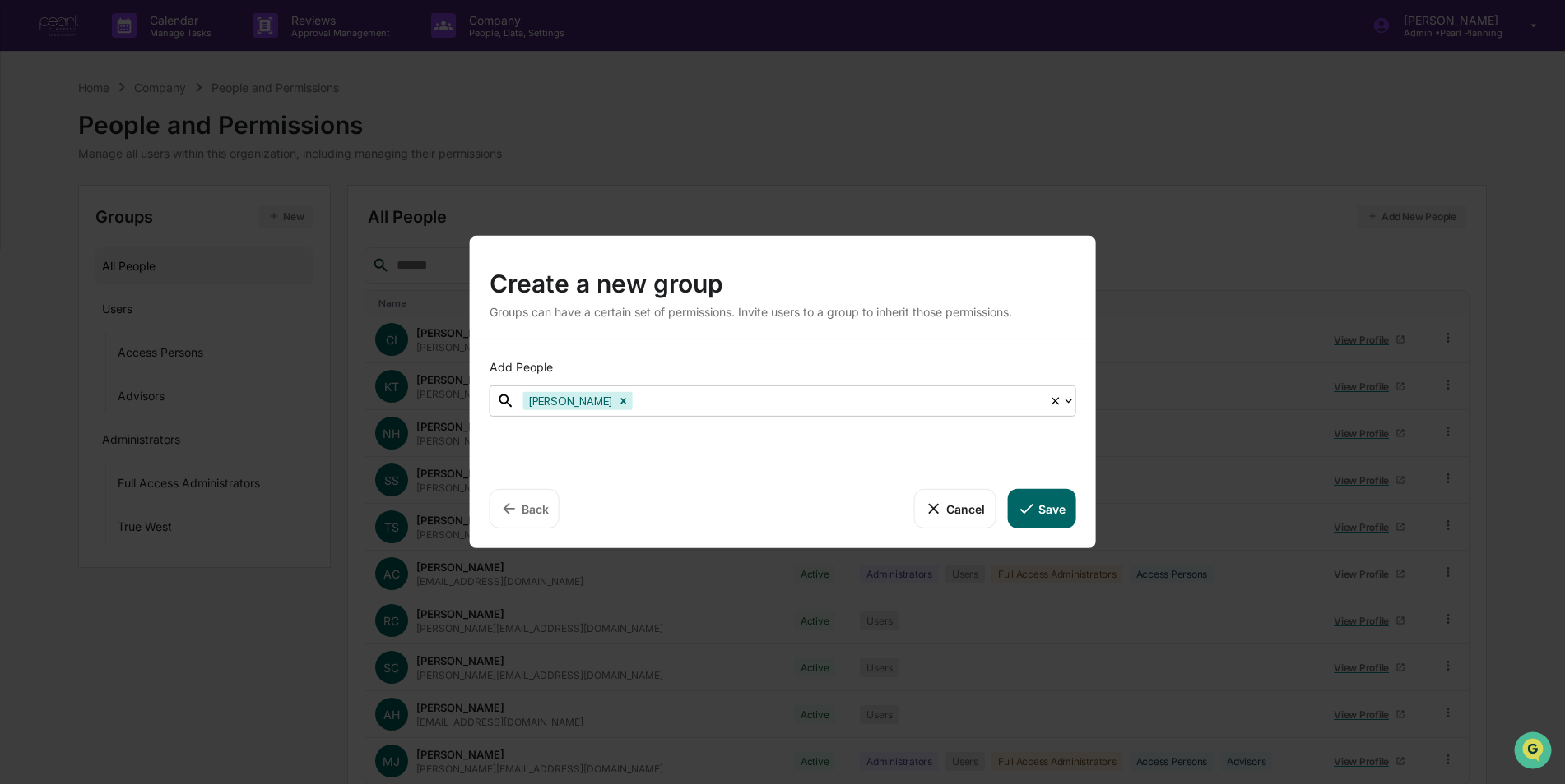
click at [1037, 523] on button "Save" at bounding box center [1041, 509] width 68 height 40
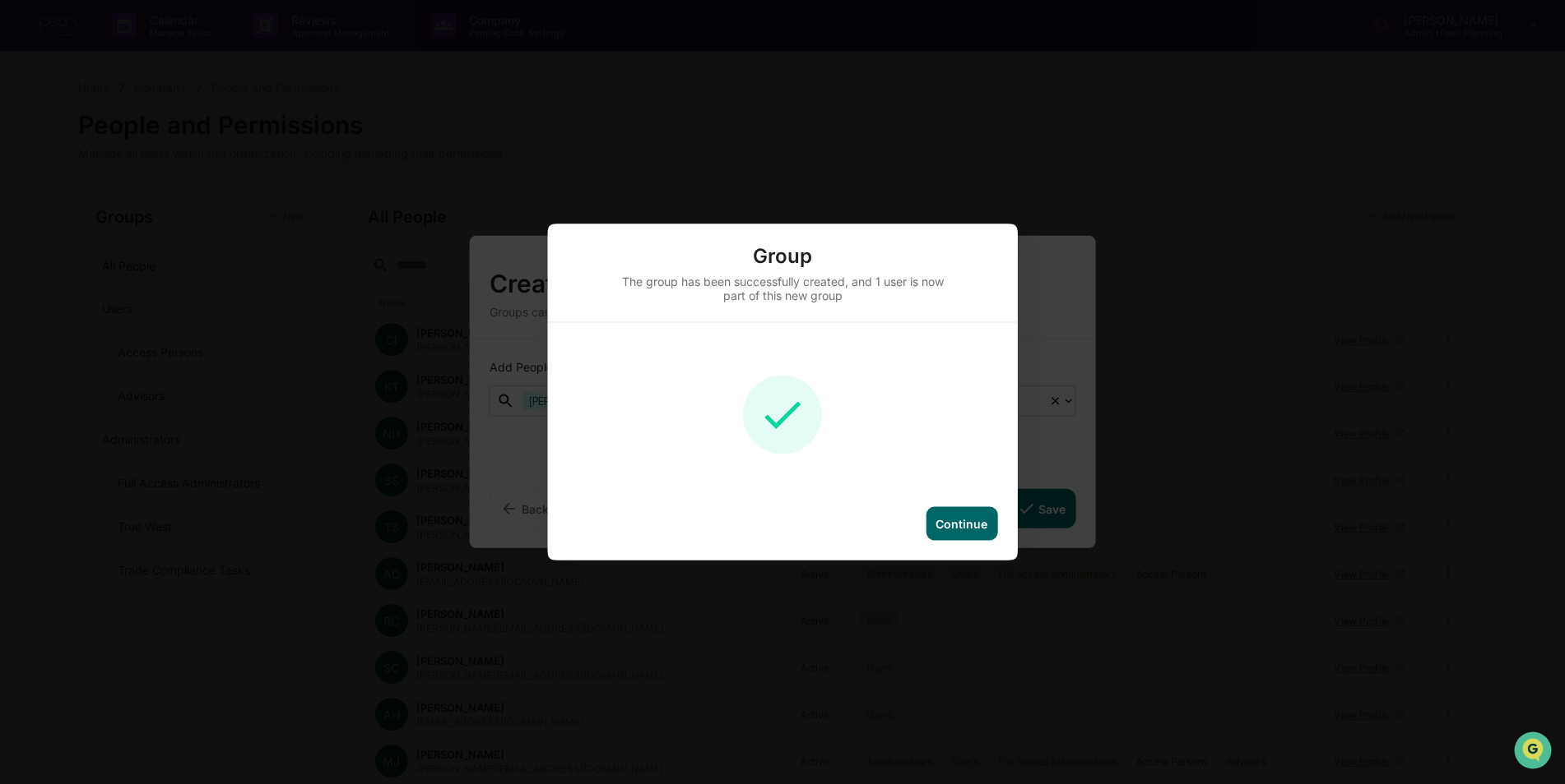
click at [945, 529] on div "Continue" at bounding box center [961, 524] width 52 height 14
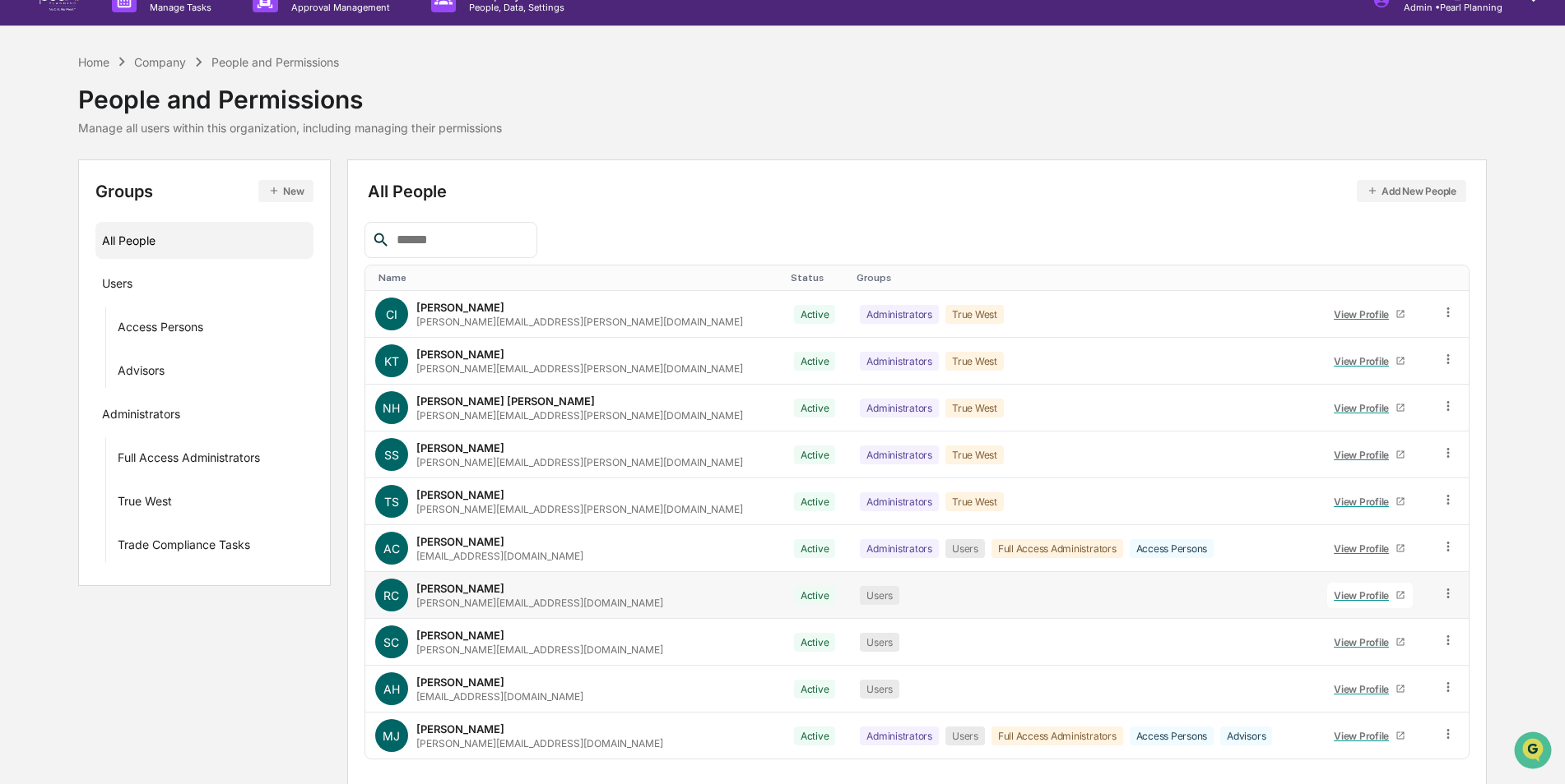
scroll to position [0, 0]
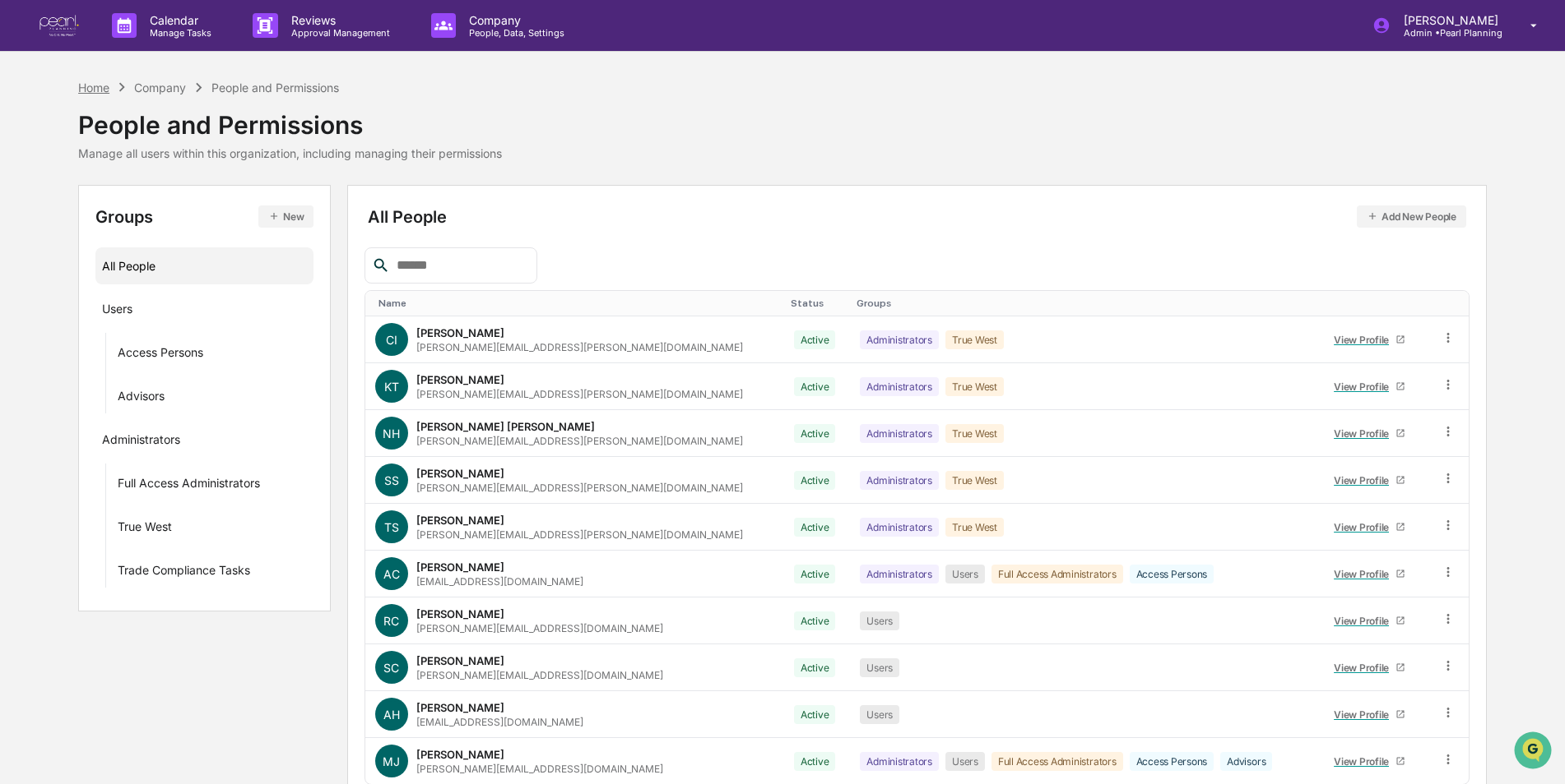
click at [102, 84] on div "Home" at bounding box center [94, 87] width 31 height 14
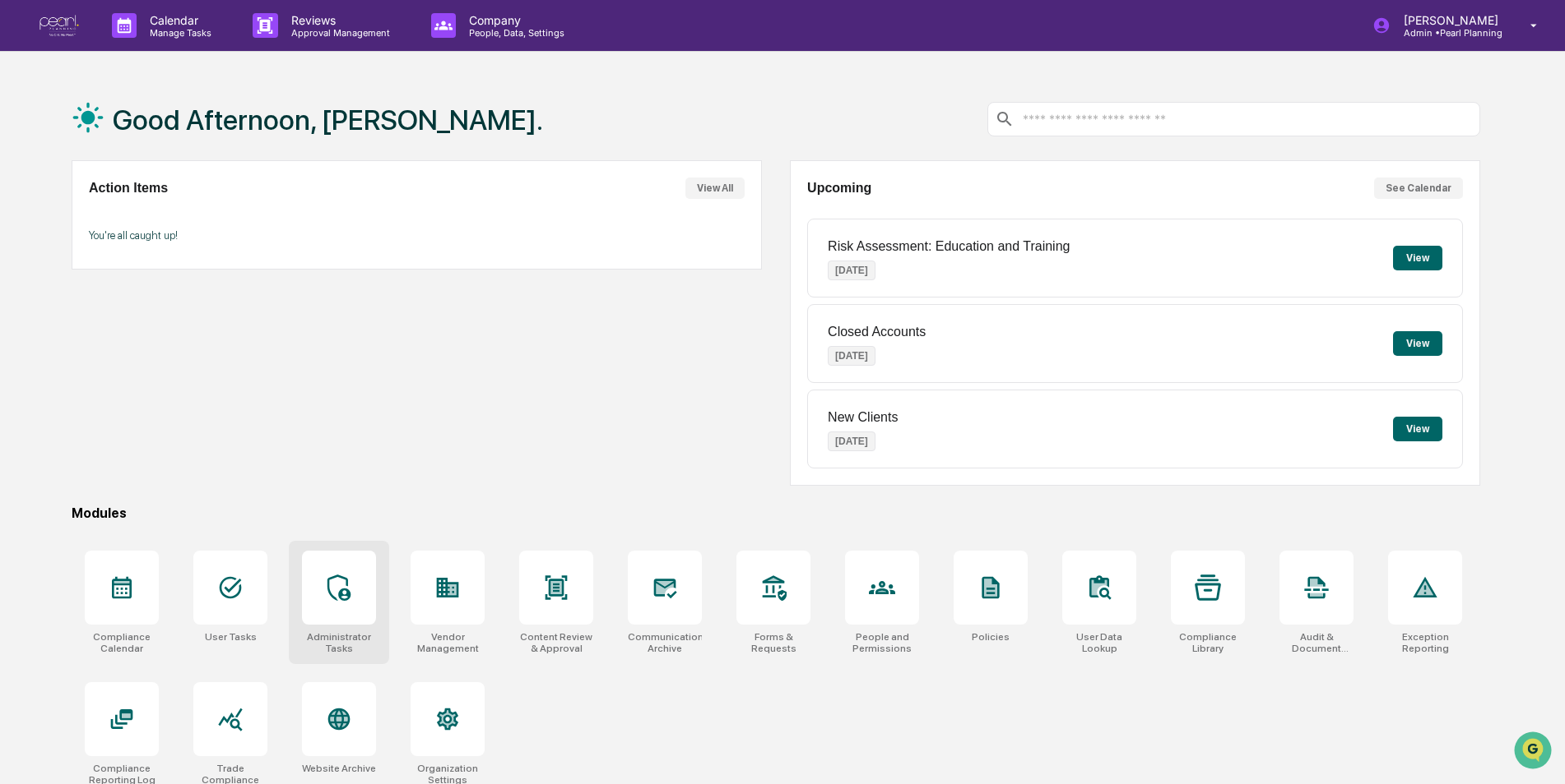
click at [328, 597] on icon at bounding box center [339, 587] width 26 height 26
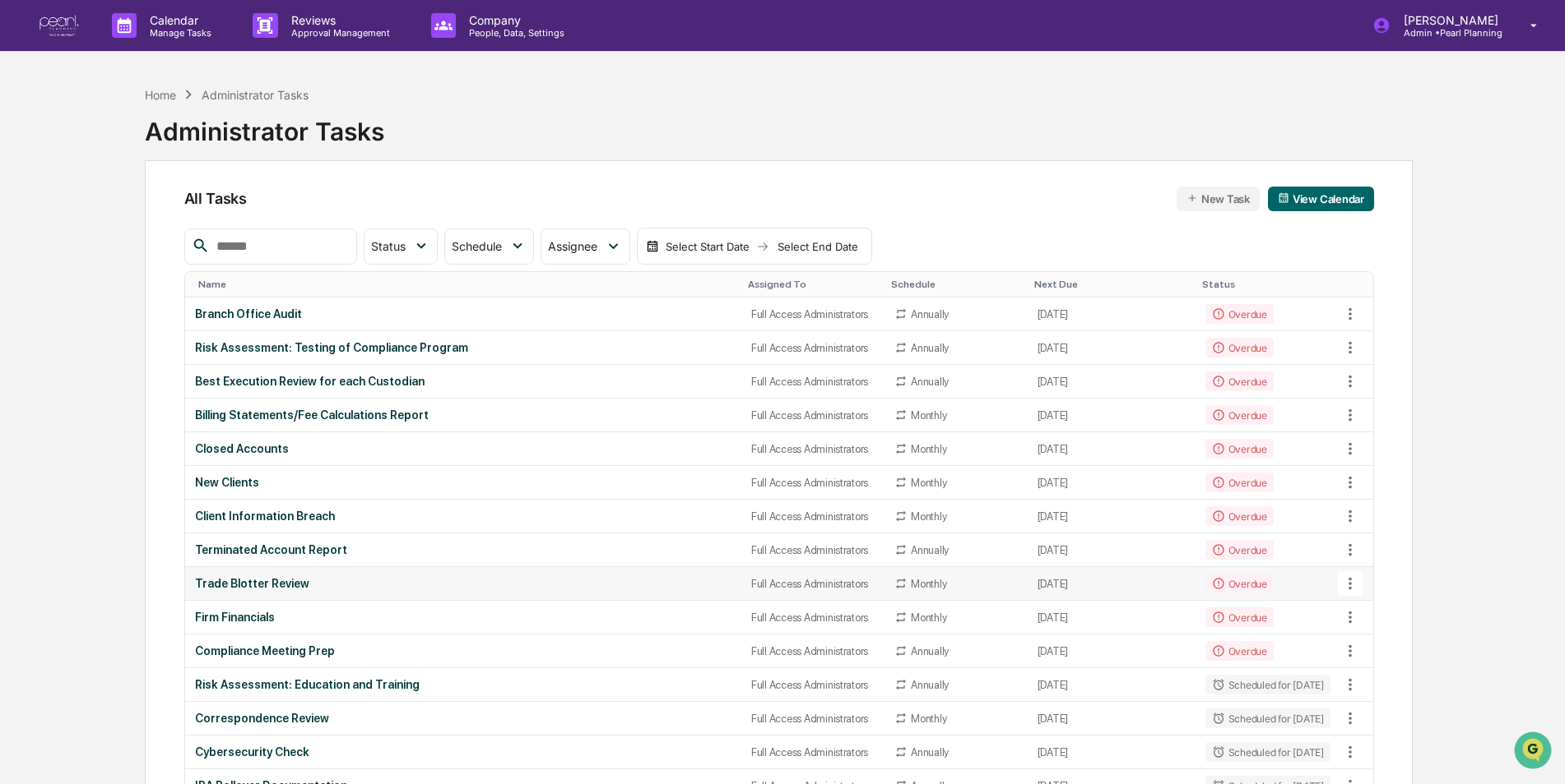
click at [274, 585] on div "Trade Blotter Review" at bounding box center [463, 584] width 537 height 13
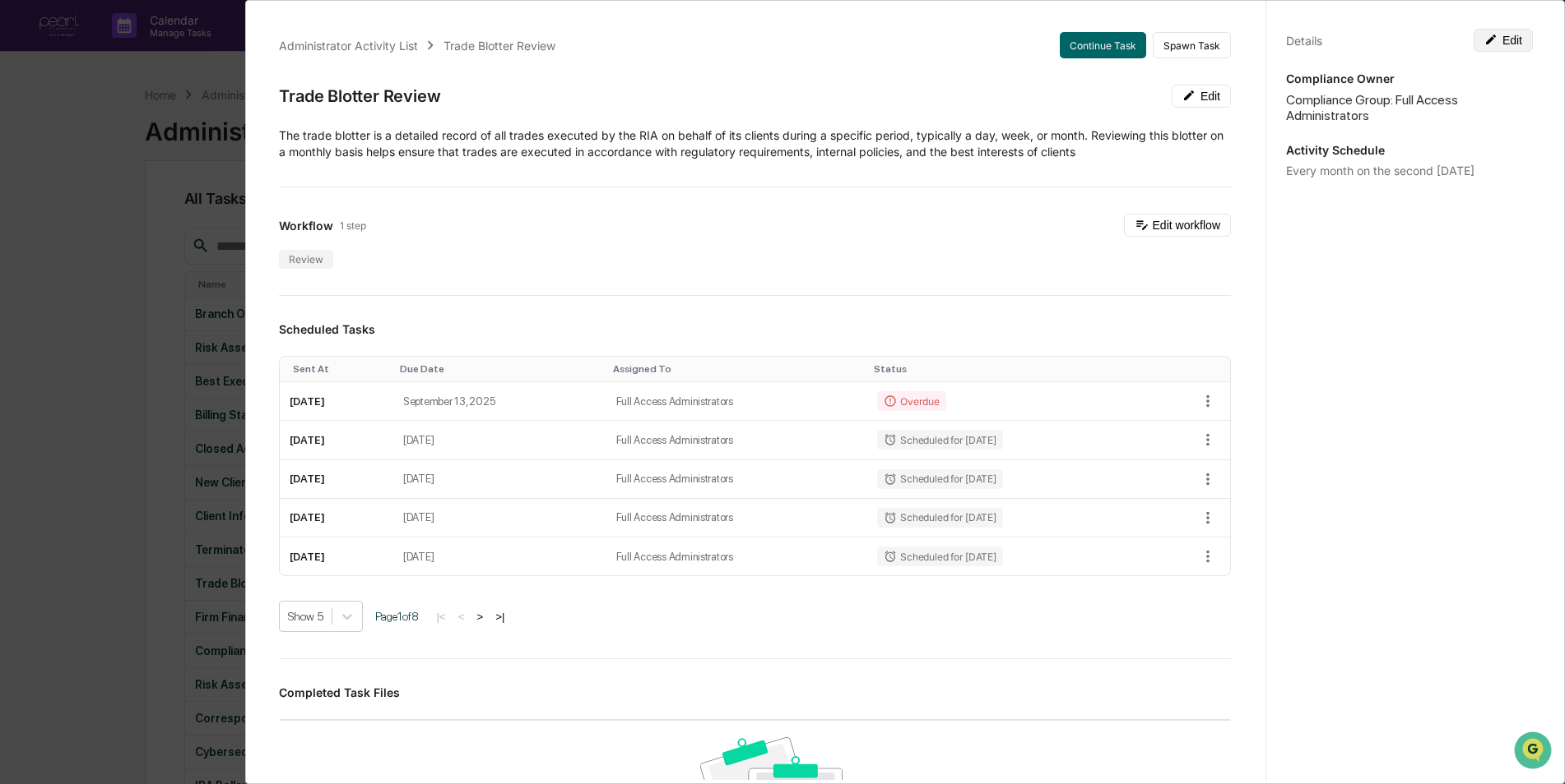
click at [1498, 38] on button "Edit" at bounding box center [1503, 40] width 59 height 23
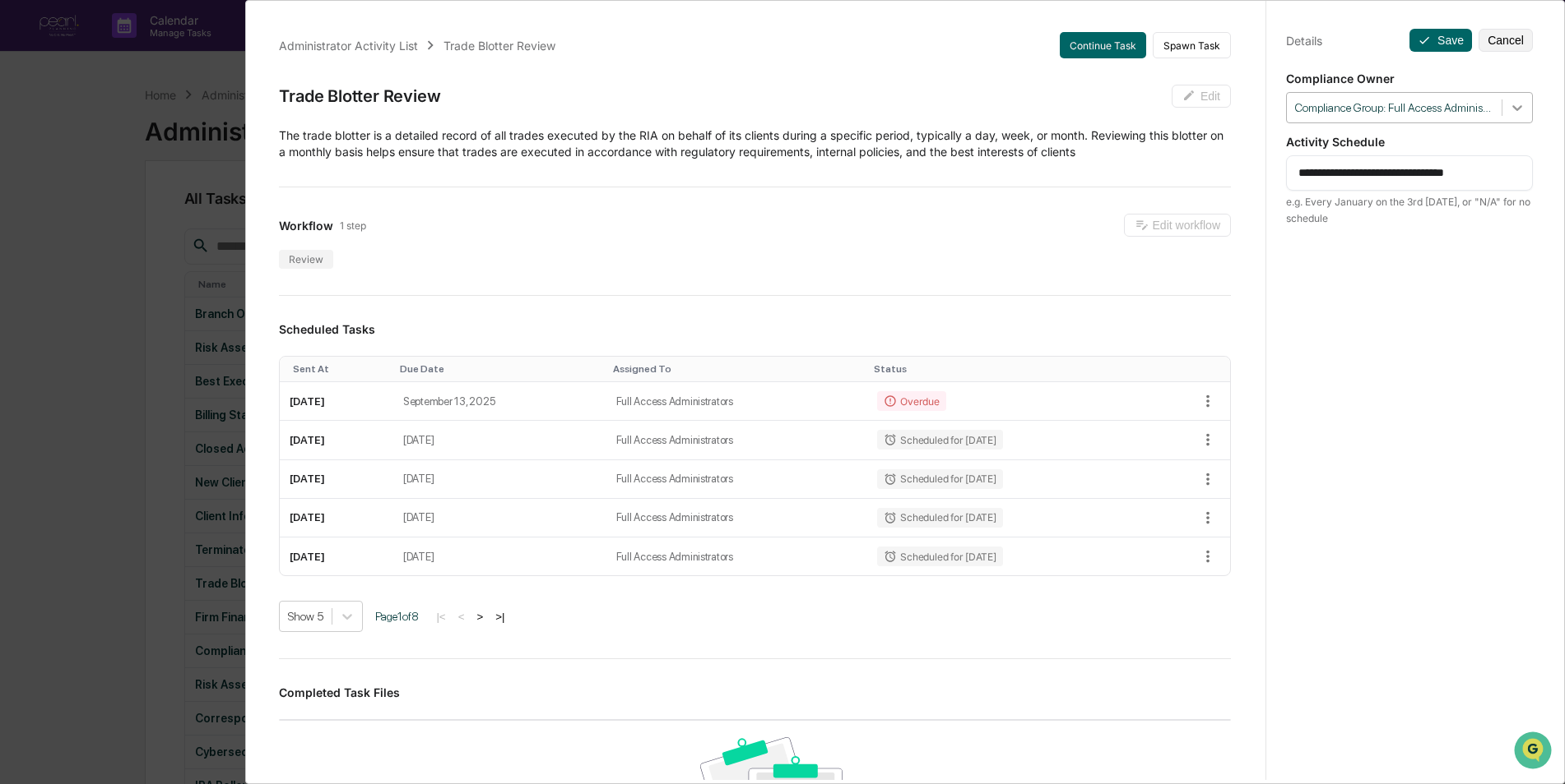
click at [1513, 113] on icon at bounding box center [1517, 108] width 17 height 17
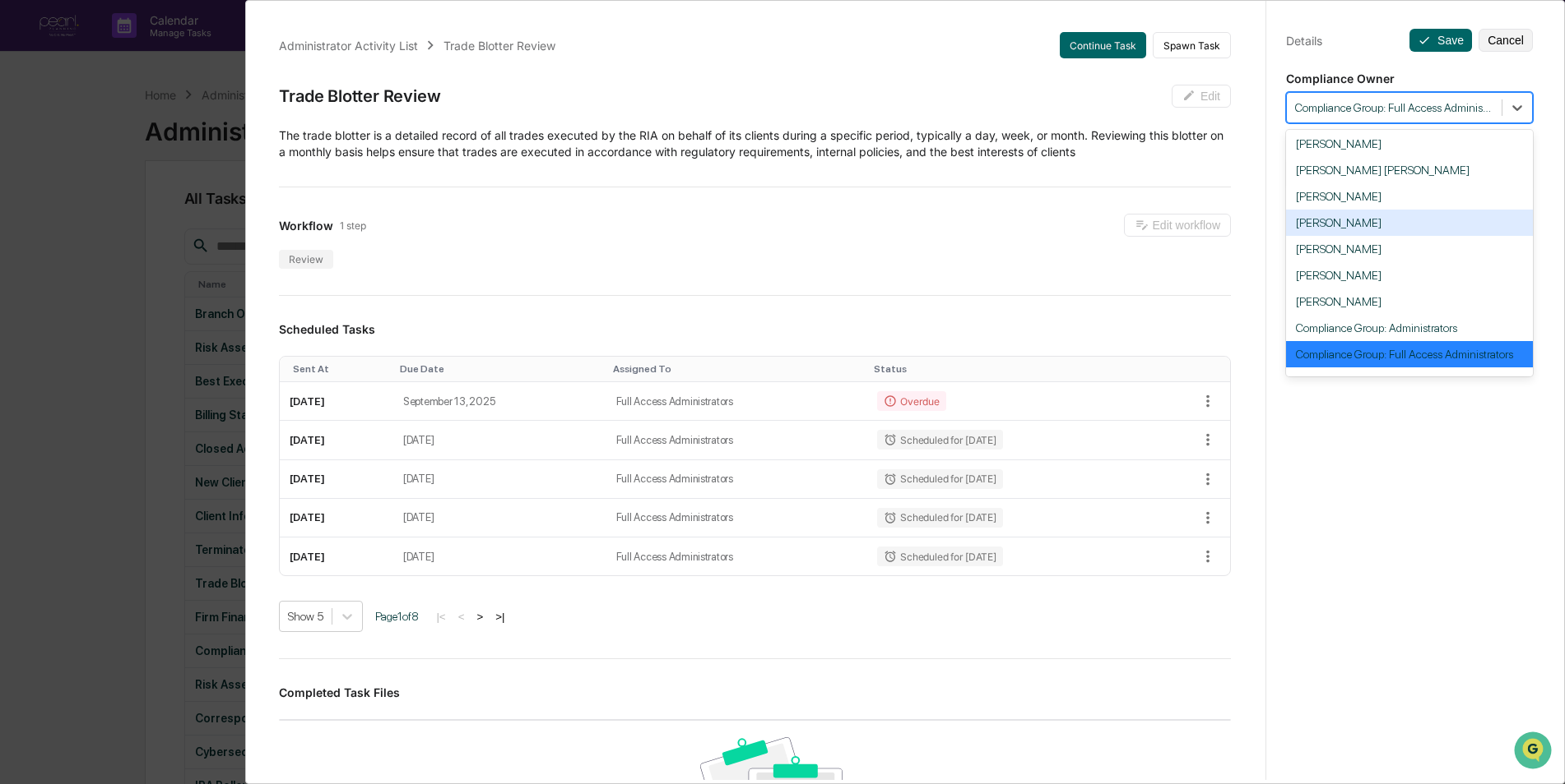
scroll to position [76, 0]
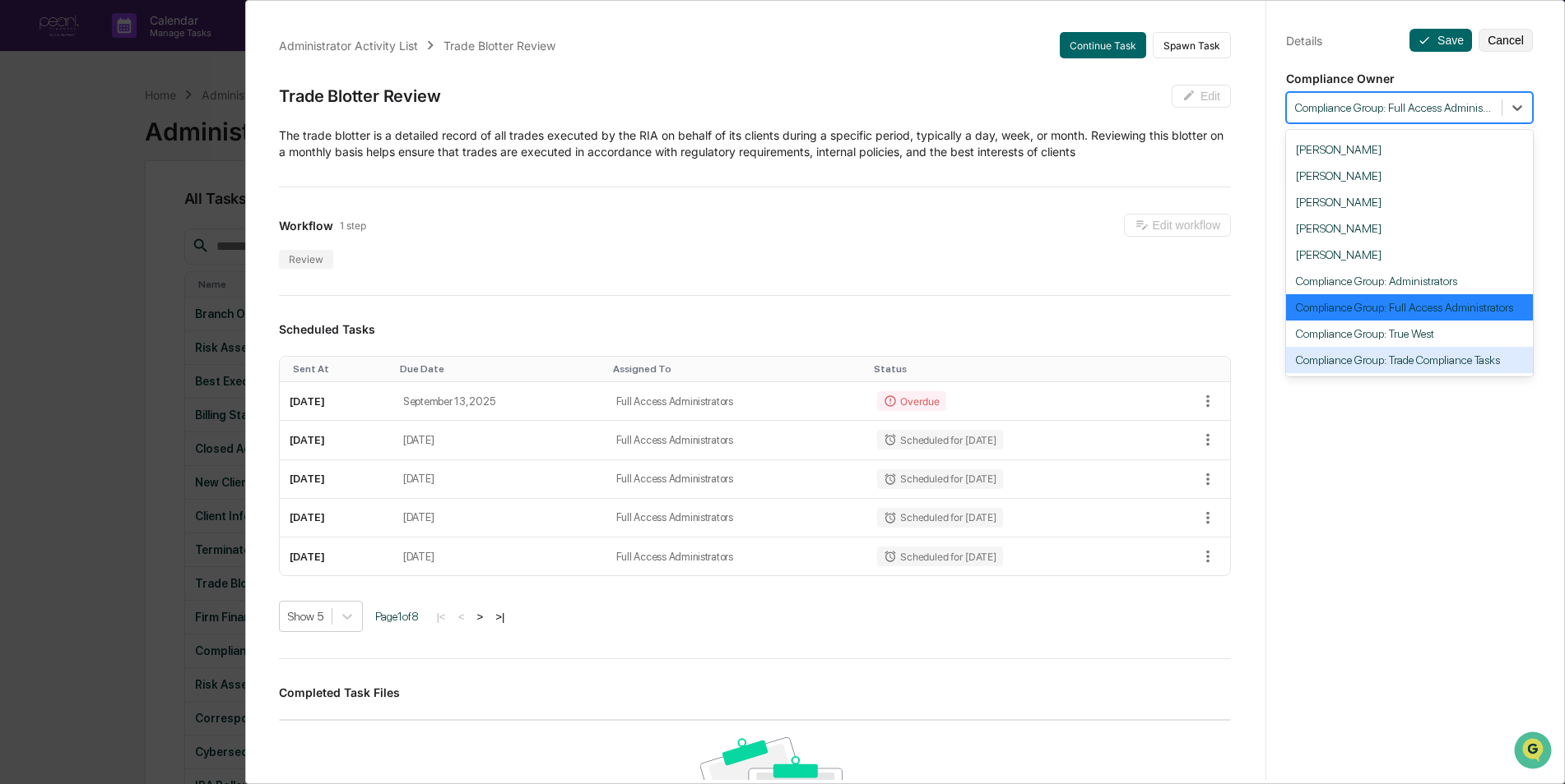
click at [1445, 365] on div "Compliance Group: Trade Compliance Tasks" at bounding box center [1409, 360] width 247 height 26
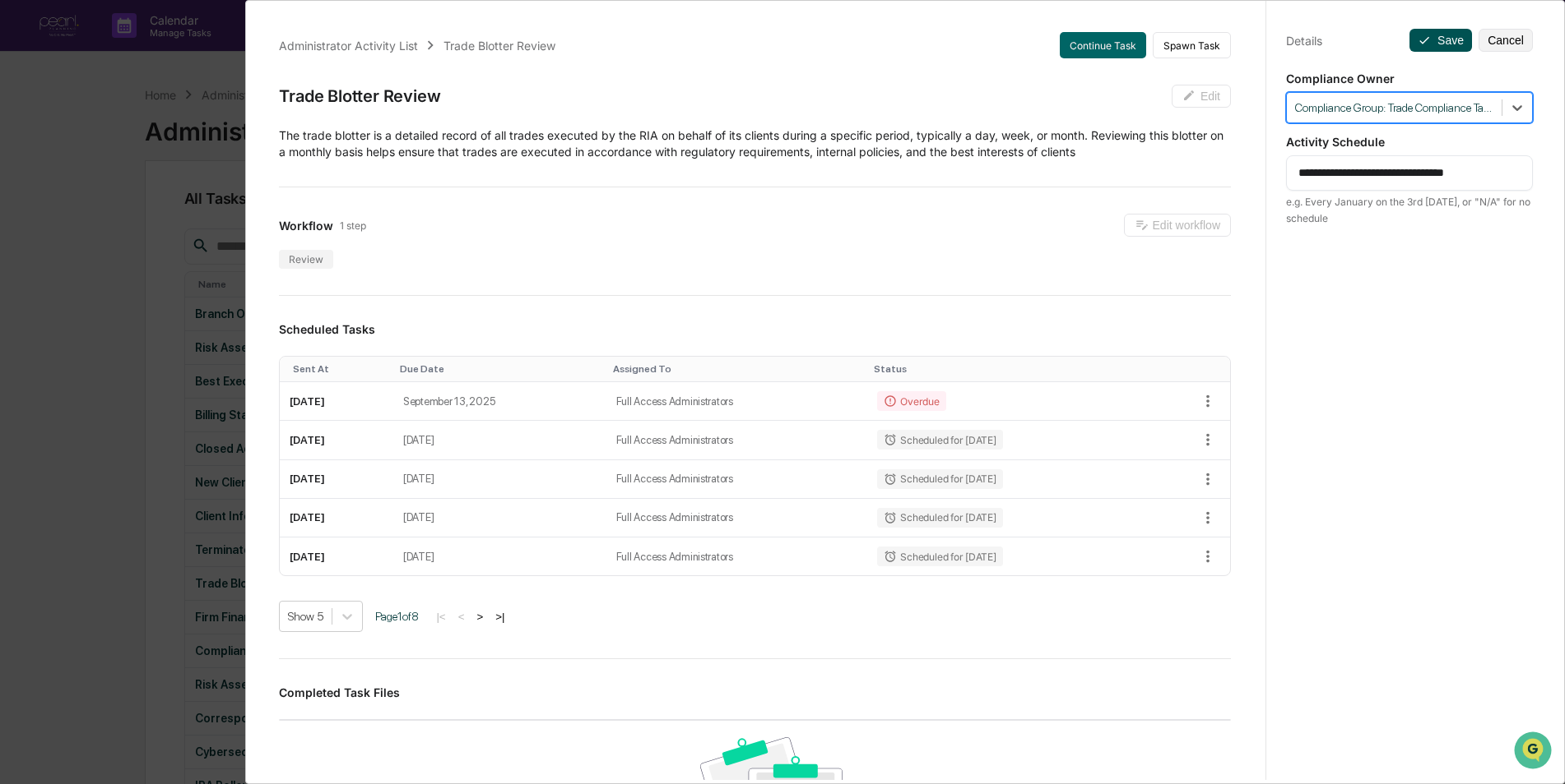
click at [1432, 43] on button "Save" at bounding box center [1440, 40] width 63 height 23
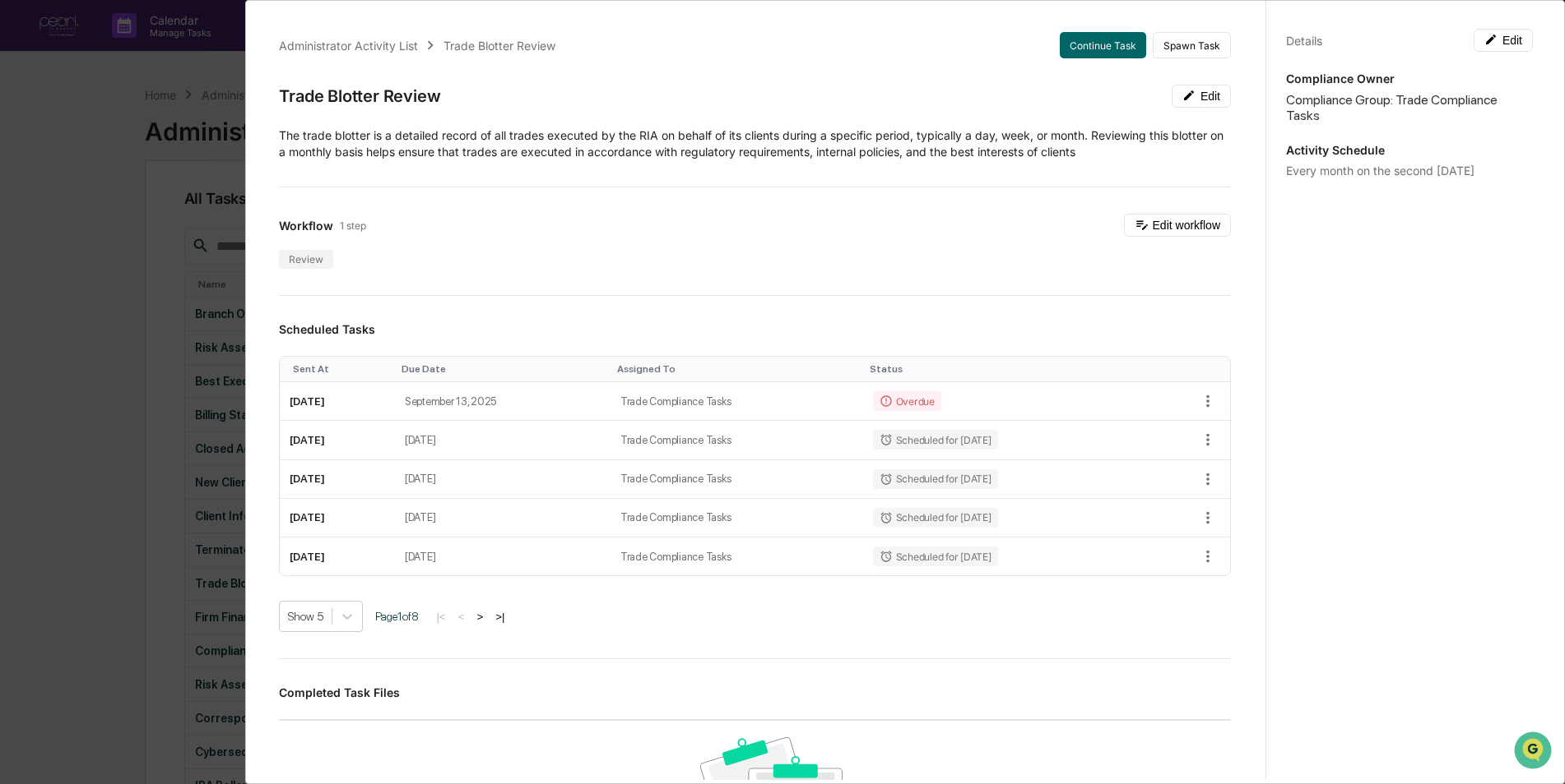
click at [91, 382] on div "Administrator Activity List Trade Blotter Review Continue Task Spawn Task Trade…" at bounding box center [782, 392] width 1565 height 784
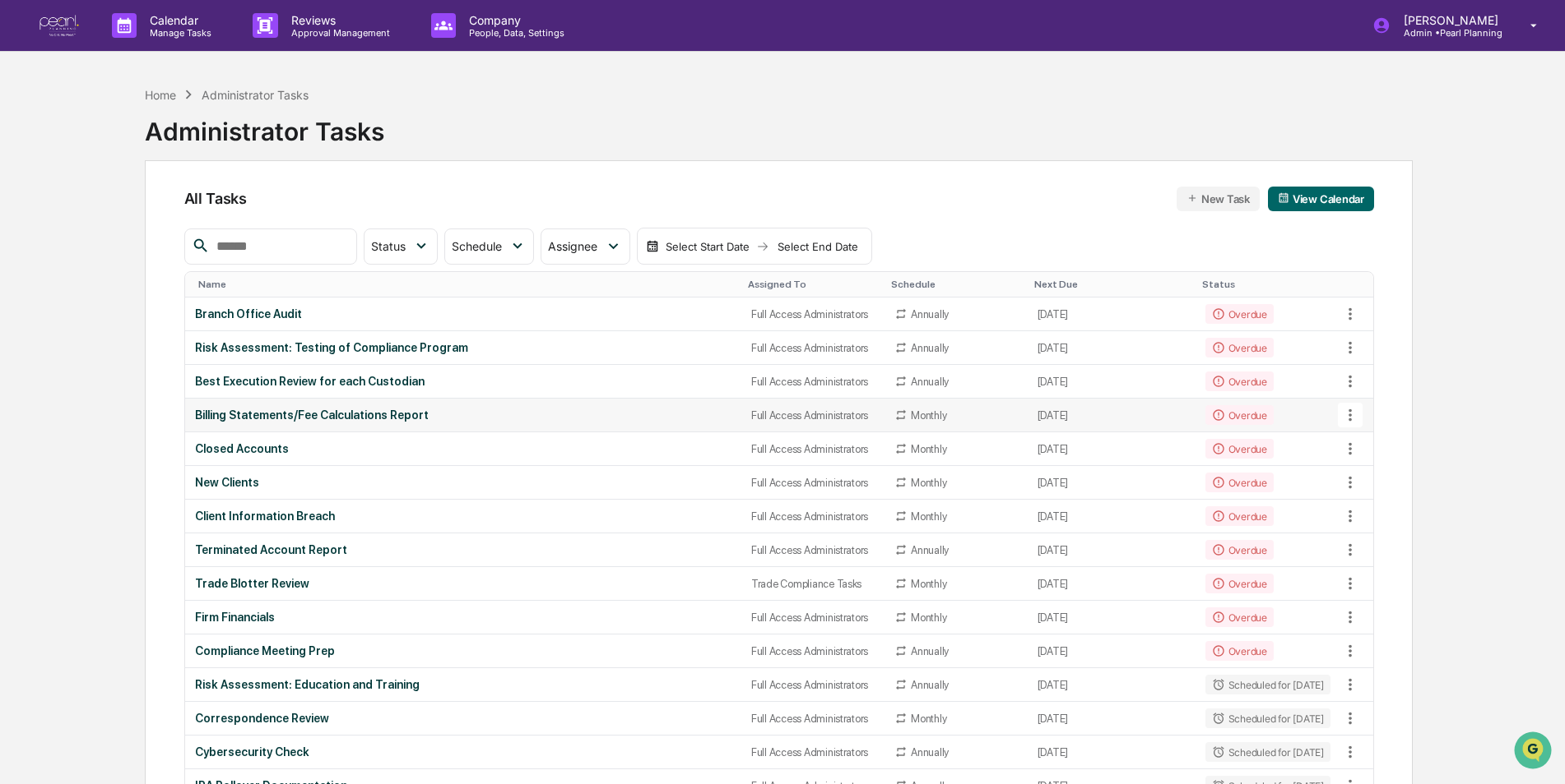
click at [261, 411] on div "Billing Statements/Fee Calculations Report" at bounding box center [463, 416] width 537 height 13
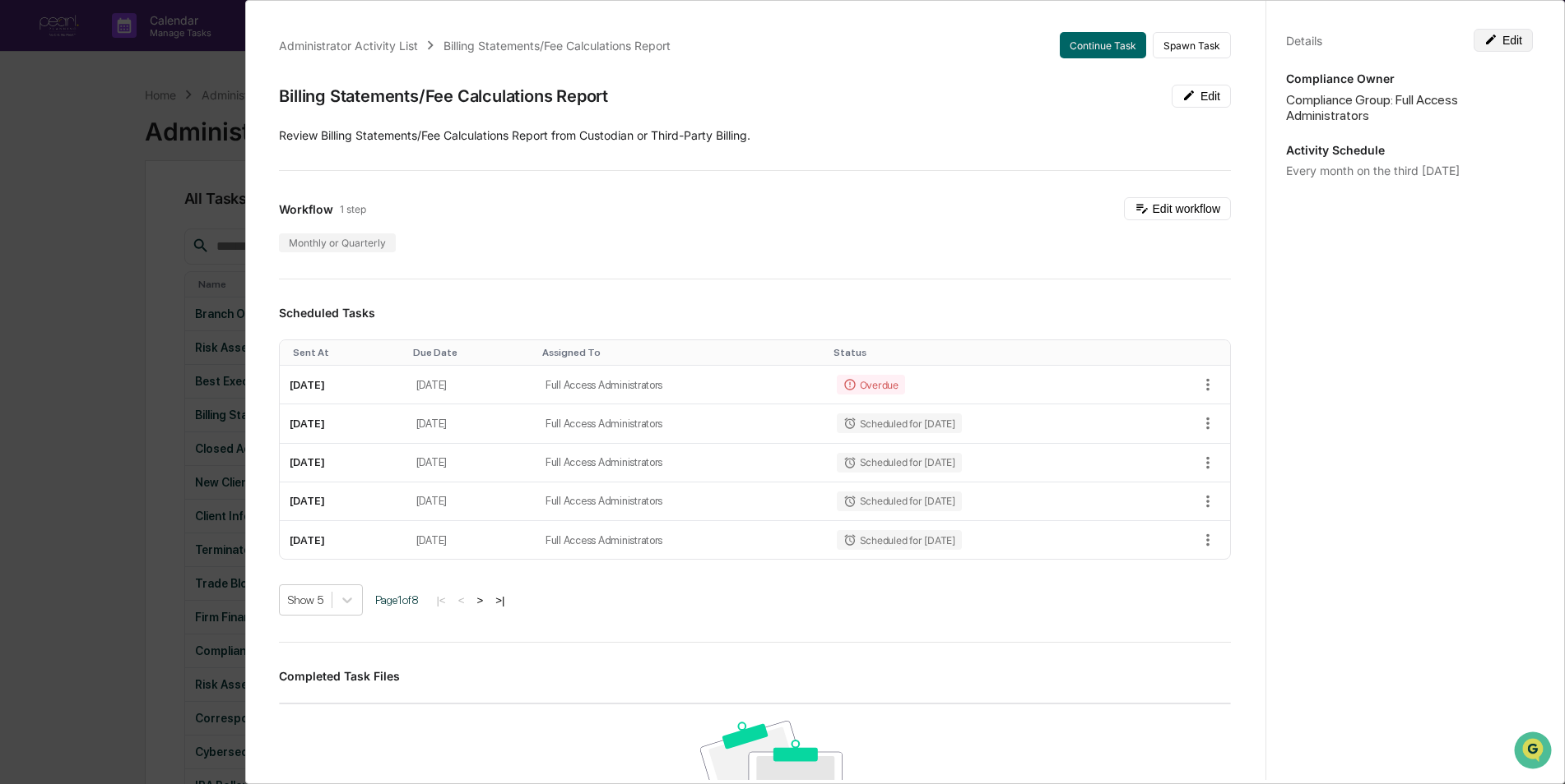
click at [1504, 41] on button "Edit" at bounding box center [1503, 40] width 59 height 23
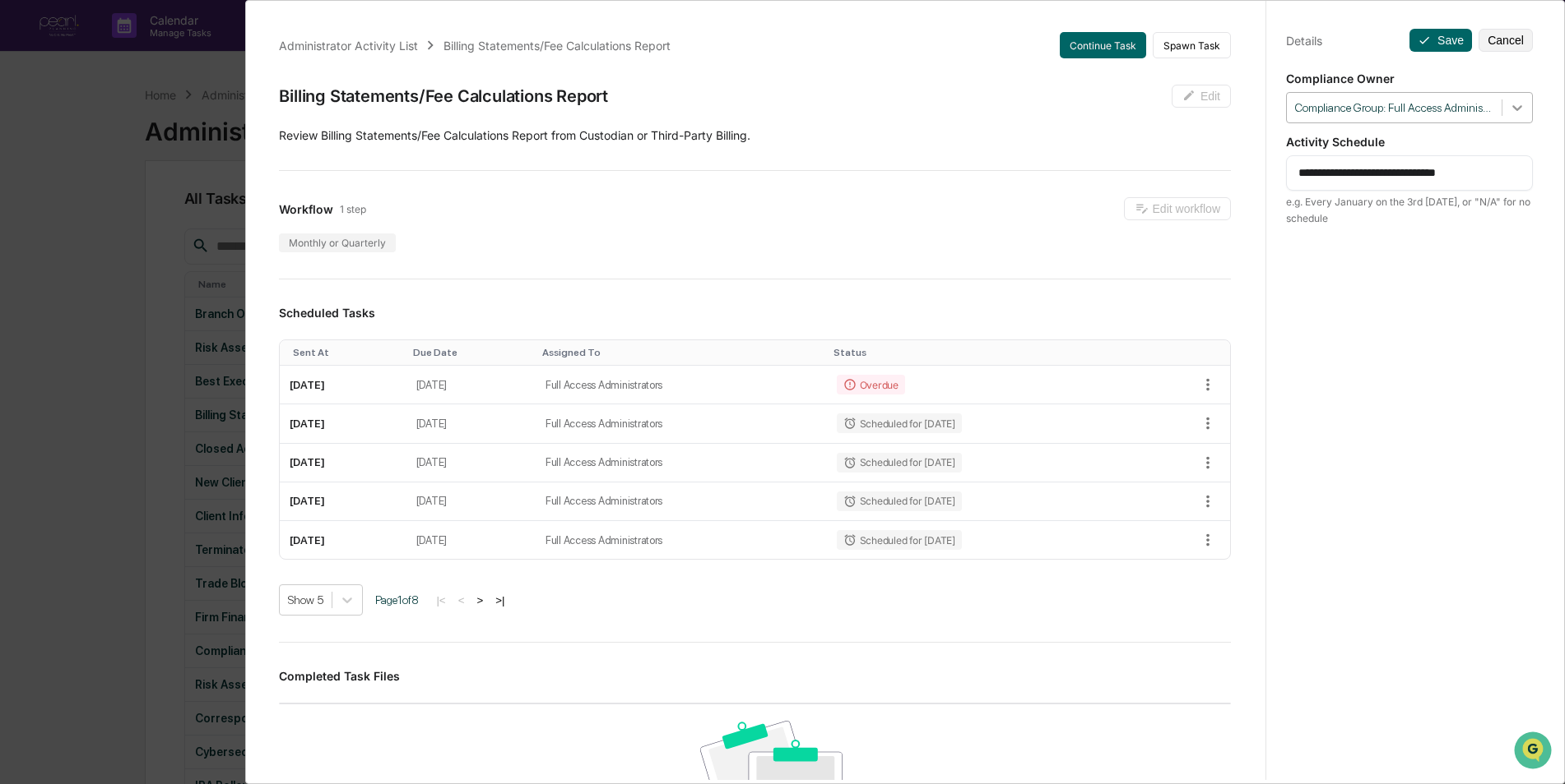
click at [1515, 115] on icon at bounding box center [1517, 108] width 17 height 17
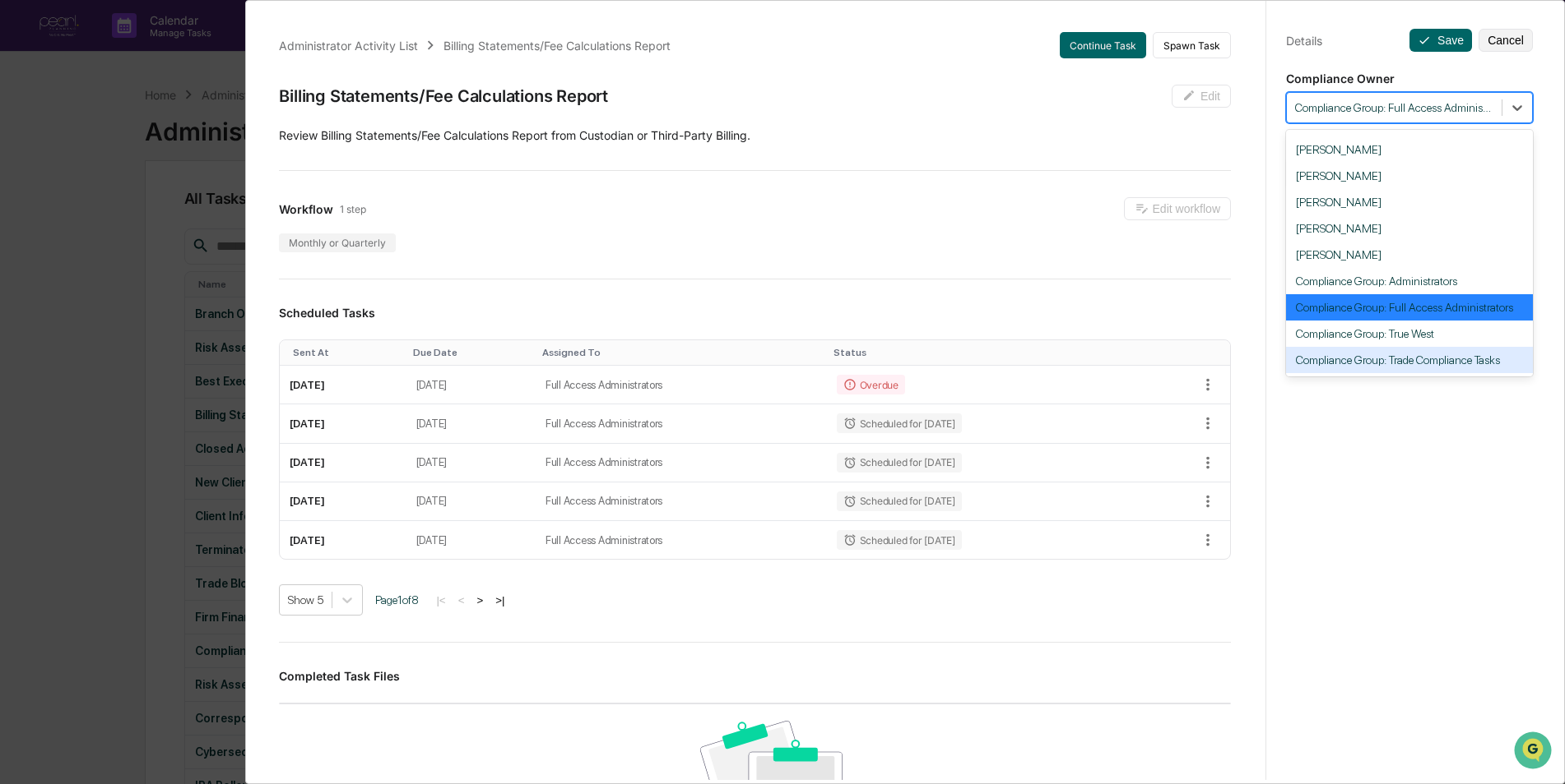
click at [1446, 369] on div "Compliance Group: Trade Compliance Tasks" at bounding box center [1409, 360] width 247 height 26
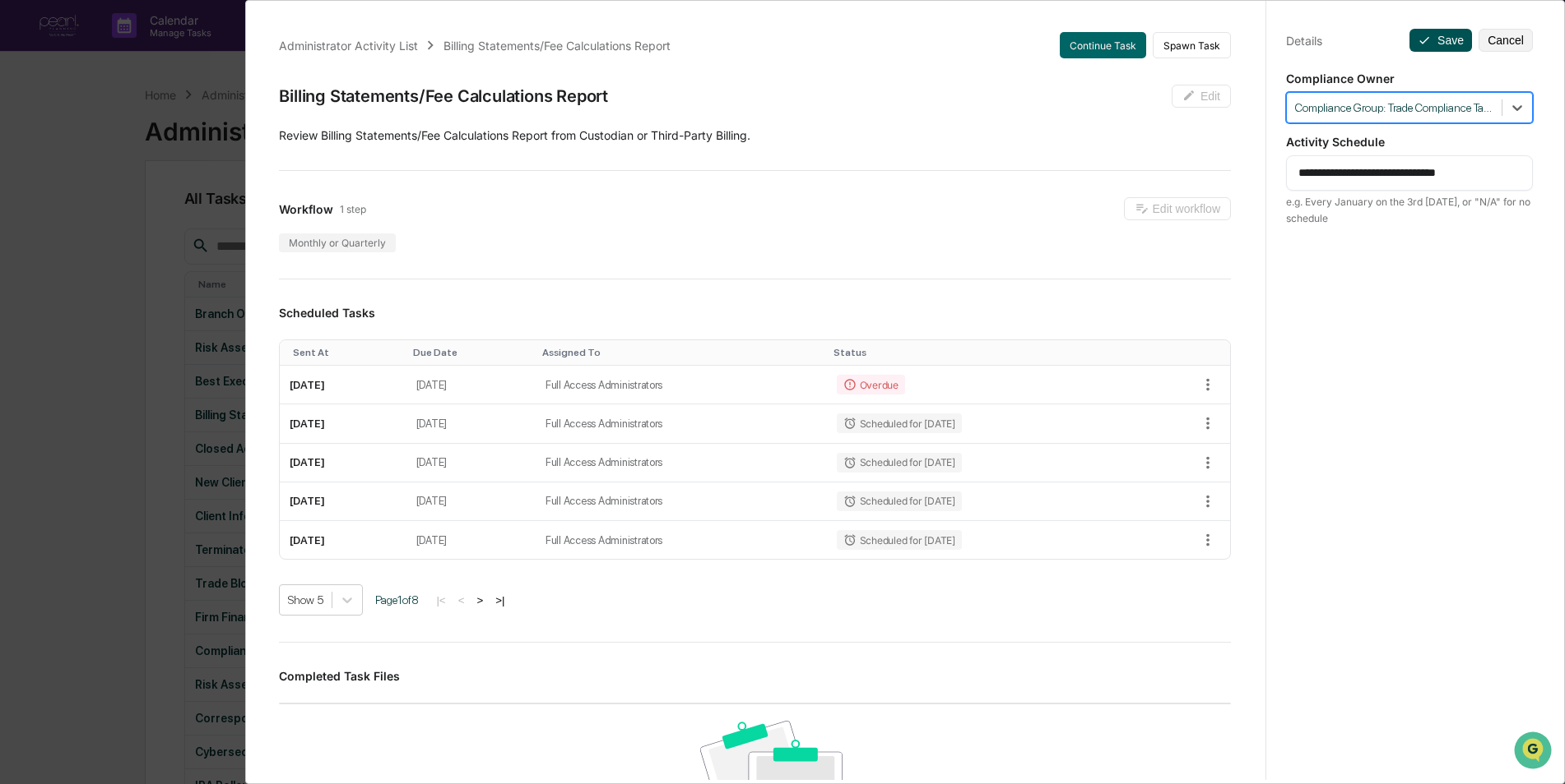
click at [1435, 42] on button "Save" at bounding box center [1440, 40] width 63 height 23
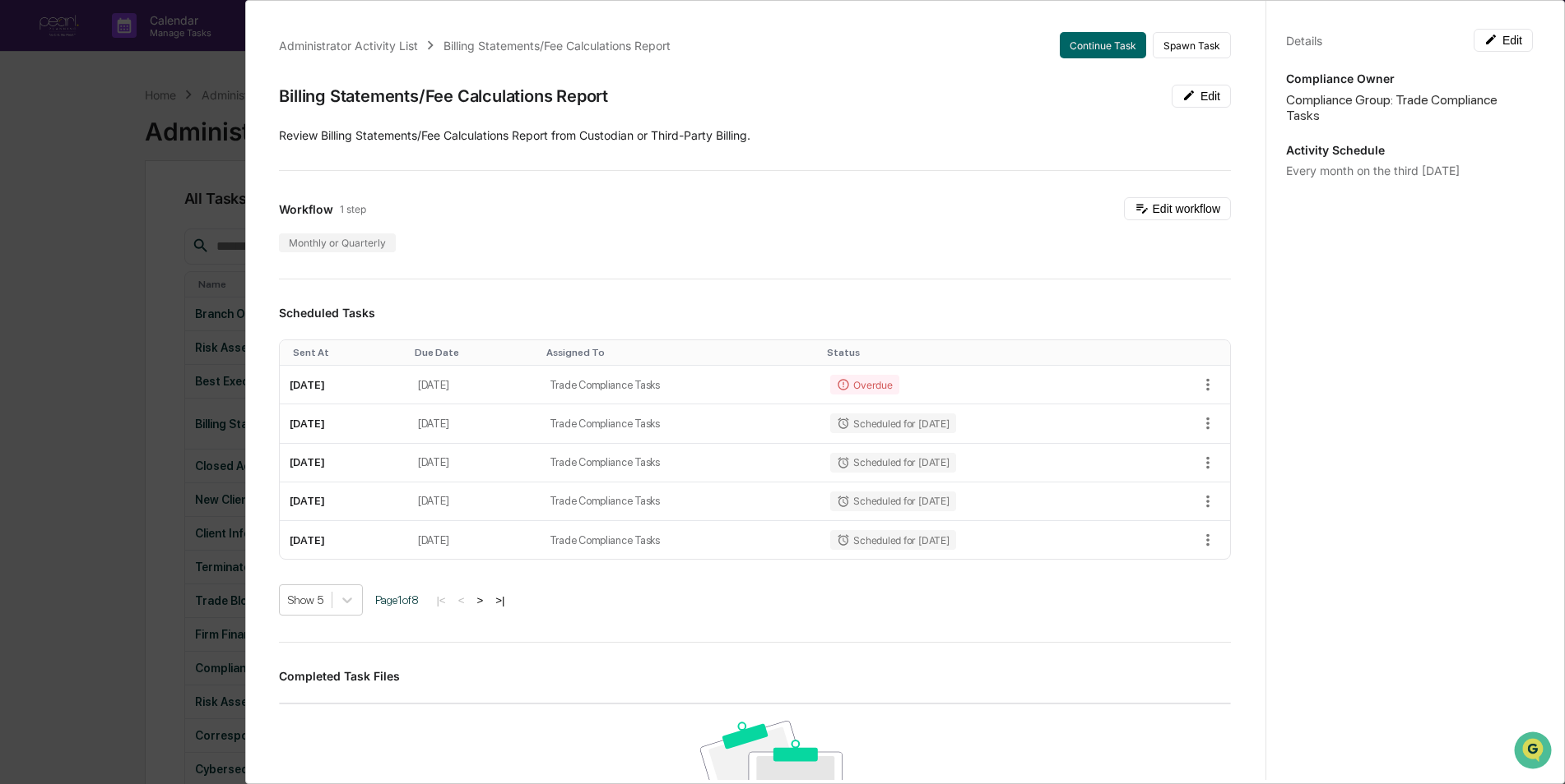
click at [81, 279] on div "Administrator Activity List Billing Statements/Fee Calculations Report Continue…" at bounding box center [782, 392] width 1565 height 784
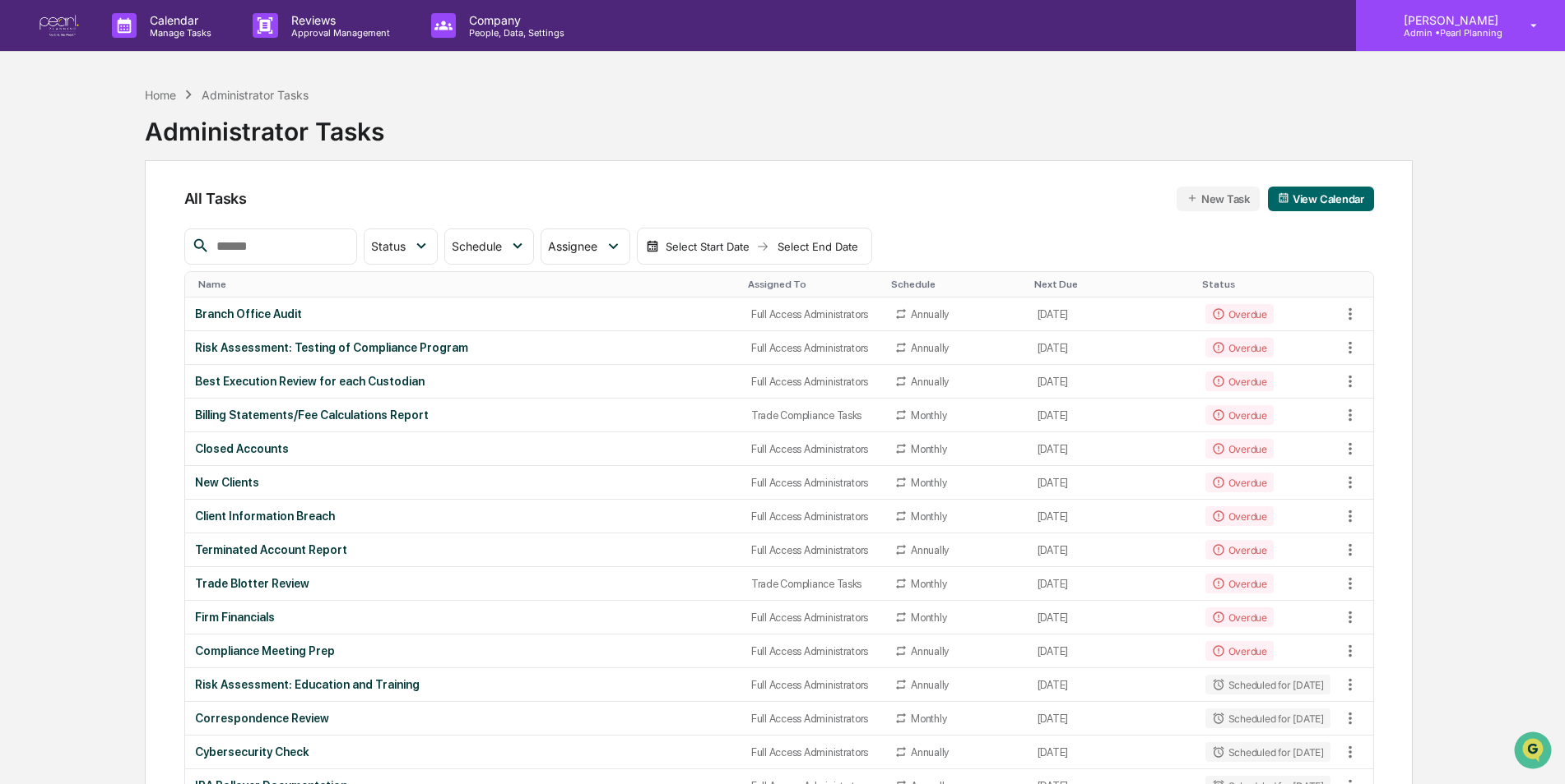
click at [1446, 23] on p "[PERSON_NAME]" at bounding box center [1449, 19] width 116 height 14
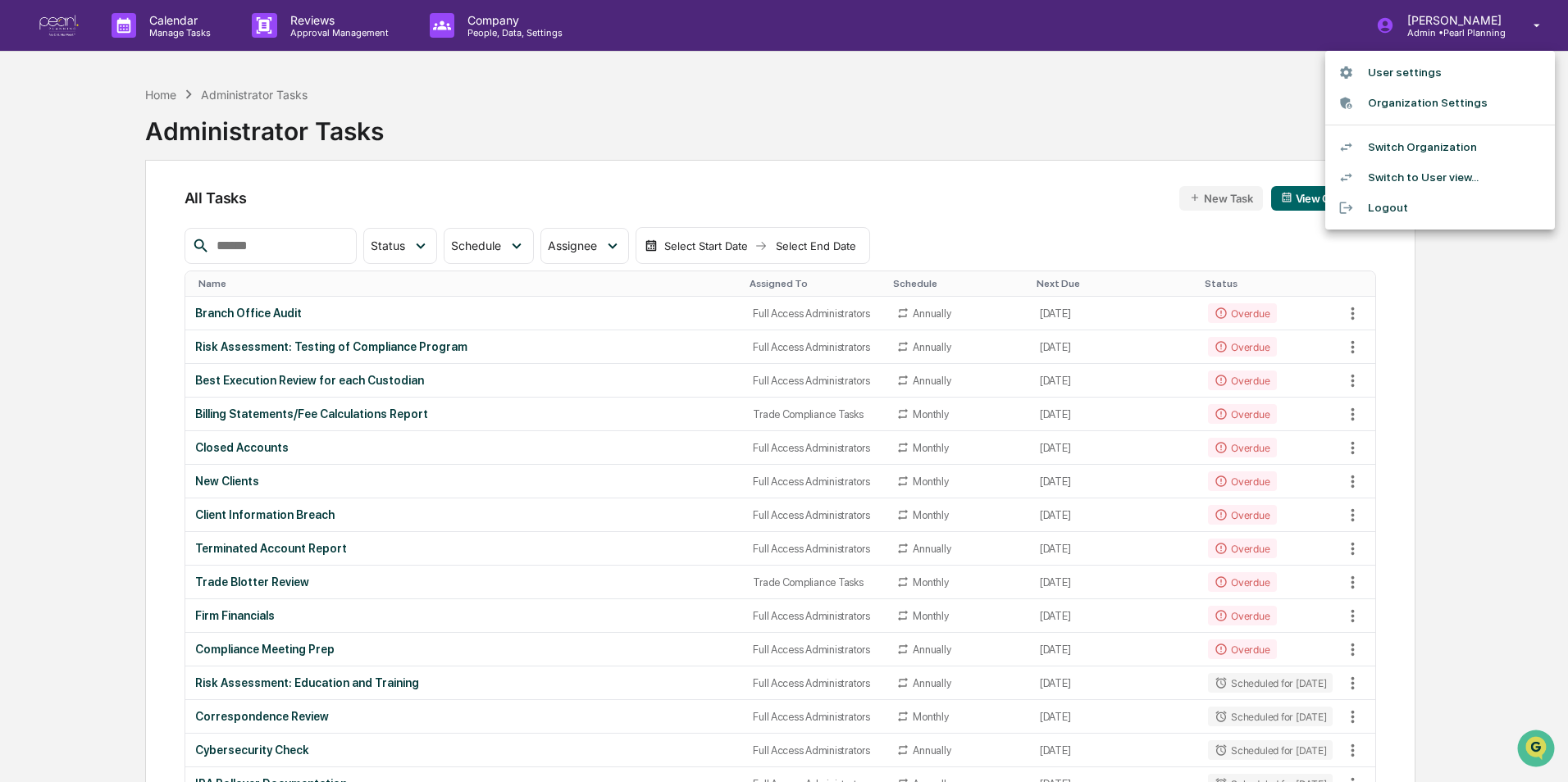
click at [1425, 146] on li "Switch Organization" at bounding box center [1439, 146] width 229 height 30
